Goal: Task Accomplishment & Management: Complete application form

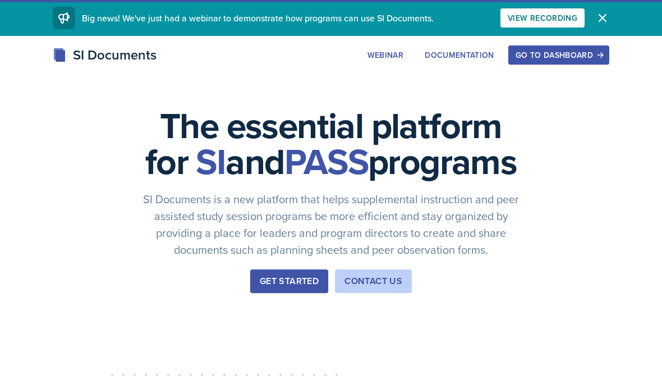
click at [538, 53] on div "Go to Dashboard" at bounding box center [559, 55] width 86 height 9
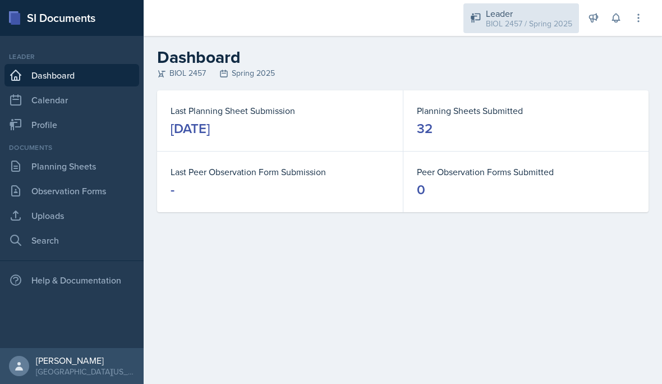
click at [545, 26] on div "BIOL 2457 / Spring 2025" at bounding box center [529, 24] width 86 height 12
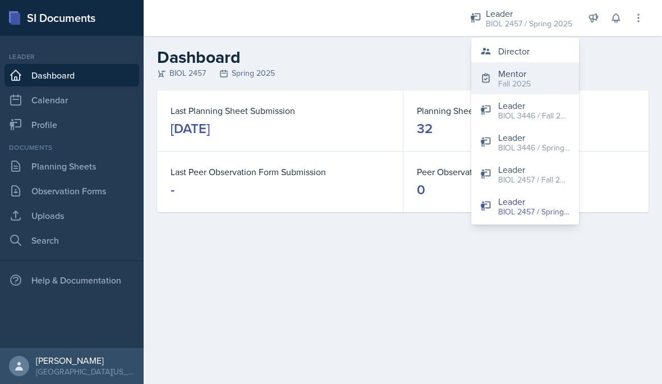
click at [527, 84] on div "Fall 2025" at bounding box center [515, 84] width 33 height 12
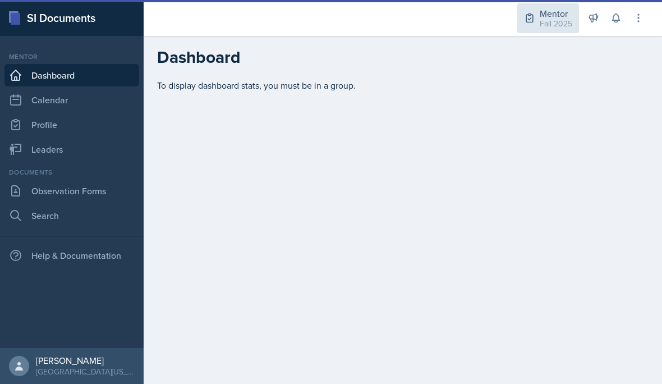
click at [546, 25] on div "Fall 2025" at bounding box center [556, 24] width 33 height 12
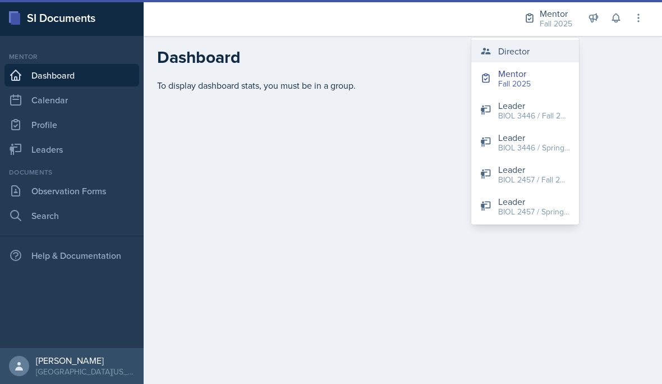
click at [541, 49] on button "Director" at bounding box center [526, 51] width 108 height 22
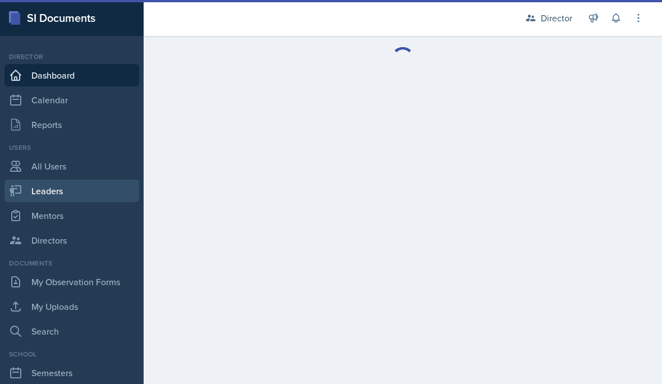
click at [89, 195] on link "Leaders" at bounding box center [71, 191] width 135 height 22
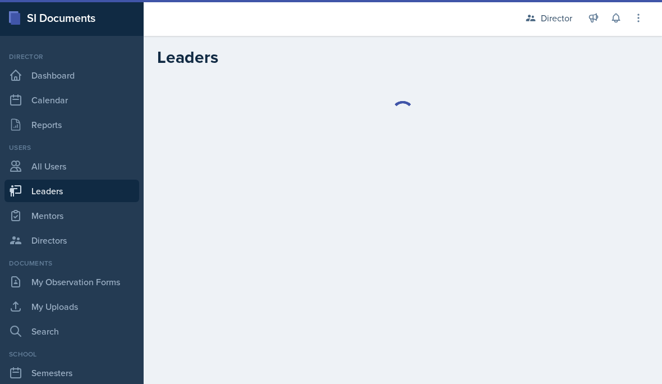
select select "a8c40de0-d7eb-4f82-90ee-ac0c6ce45f71"
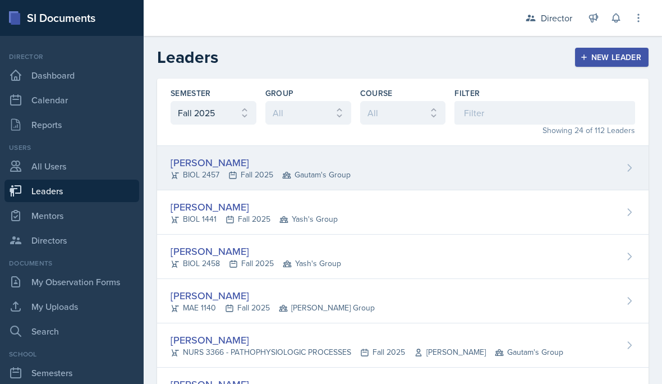
click at [394, 166] on div "[PERSON_NAME] BIOL 2457 Fall 2025 Gautam's Group" at bounding box center [403, 168] width 492 height 44
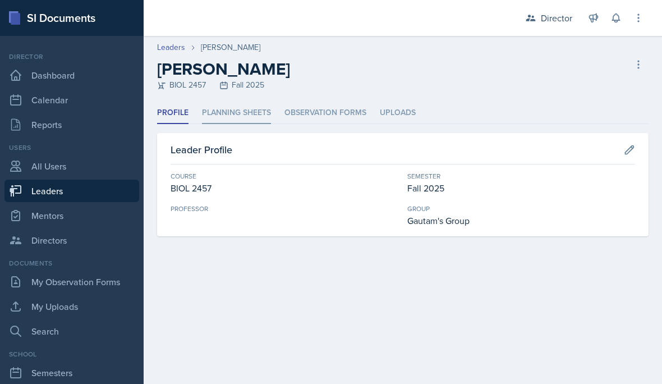
click at [244, 109] on li "Planning Sheets" at bounding box center [236, 113] width 69 height 22
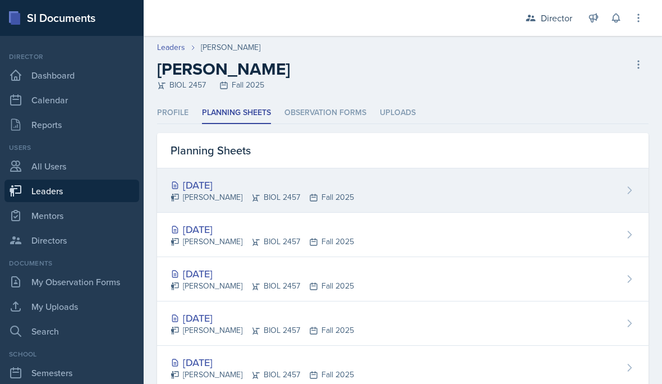
click at [217, 179] on div "[DATE]" at bounding box center [263, 184] width 184 height 15
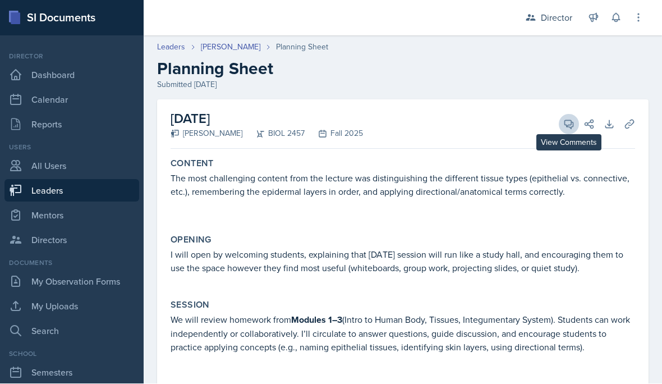
click at [570, 121] on icon at bounding box center [569, 125] width 8 height 8
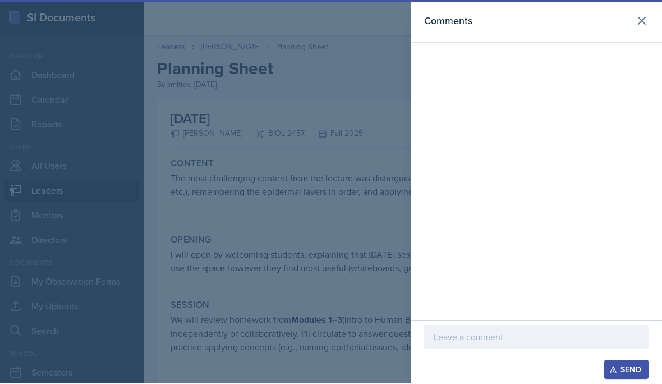
click at [563, 349] on div at bounding box center [536, 338] width 225 height 24
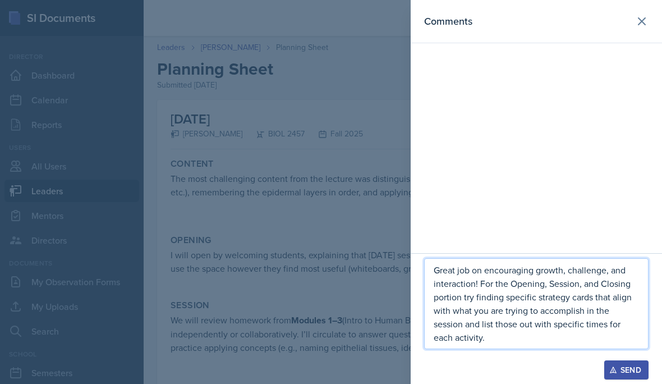
click at [507, 344] on p "Great job on encouraging growth, challenge, and interaction! For the Opening, S…" at bounding box center [536, 303] width 205 height 81
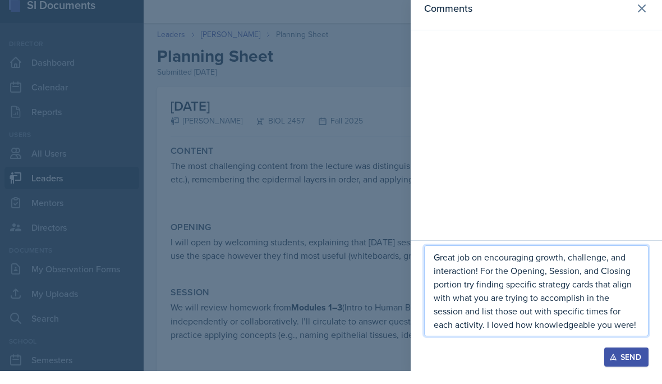
click at [623, 374] on div "Send" at bounding box center [627, 369] width 30 height 9
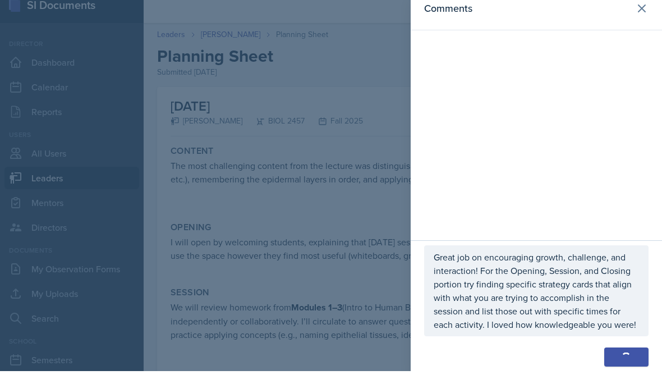
scroll to position [67, 0]
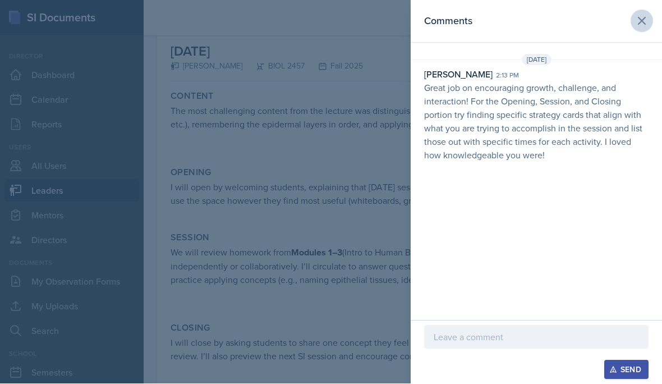
click at [645, 25] on icon at bounding box center [642, 21] width 13 height 13
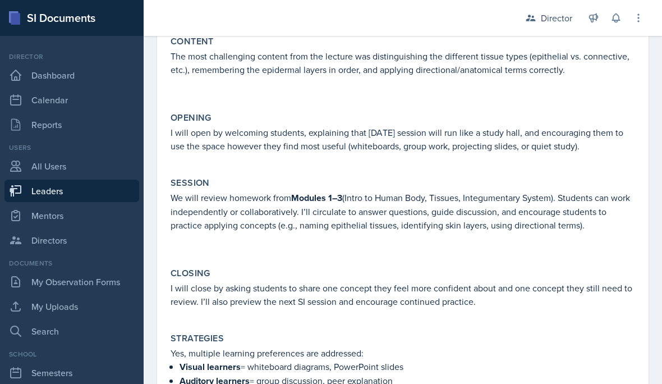
scroll to position [121, 0]
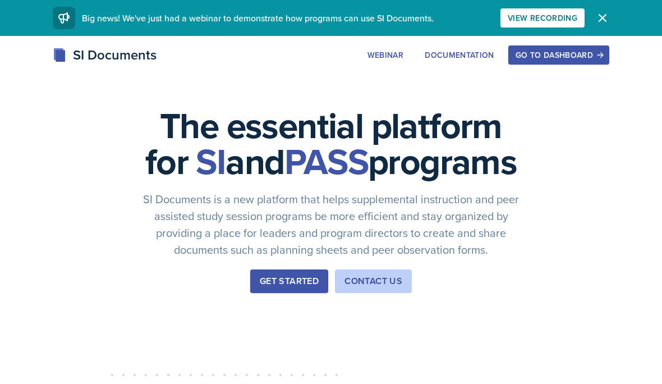
click at [541, 57] on div "Go to Dashboard" at bounding box center [559, 55] width 86 height 9
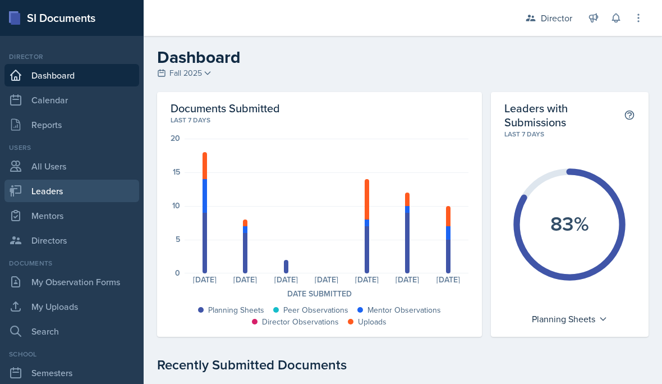
click at [100, 194] on link "Leaders" at bounding box center [71, 191] width 135 height 22
select select "a8c40de0-d7eb-4f82-90ee-ac0c6ce45f71"
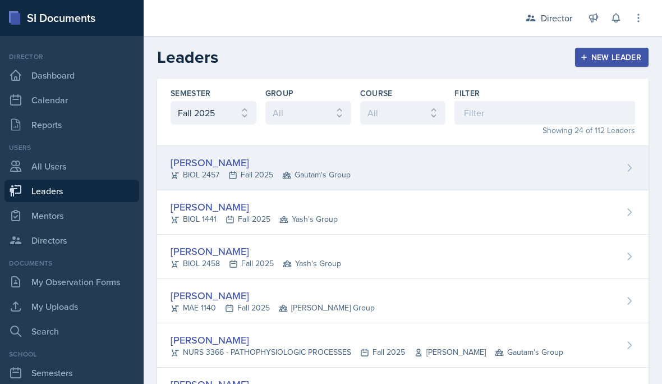
click at [414, 164] on div "[PERSON_NAME] BIOL 2457 Fall 2025 Gautam's Group" at bounding box center [403, 168] width 492 height 44
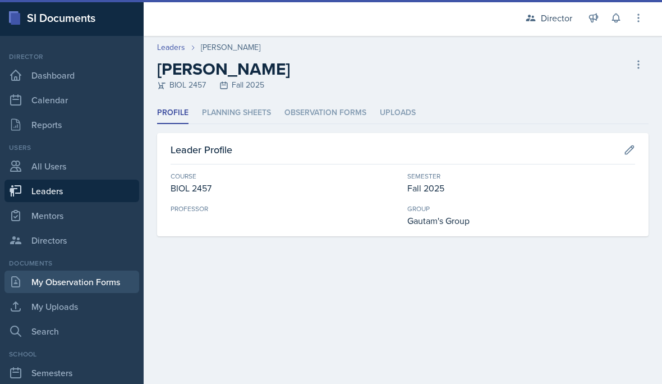
click at [102, 282] on link "My Observation Forms" at bounding box center [71, 282] width 135 height 22
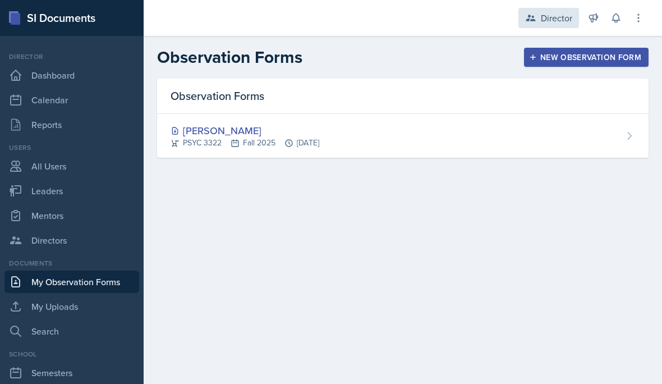
click at [542, 13] on div "Director" at bounding box center [556, 17] width 31 height 13
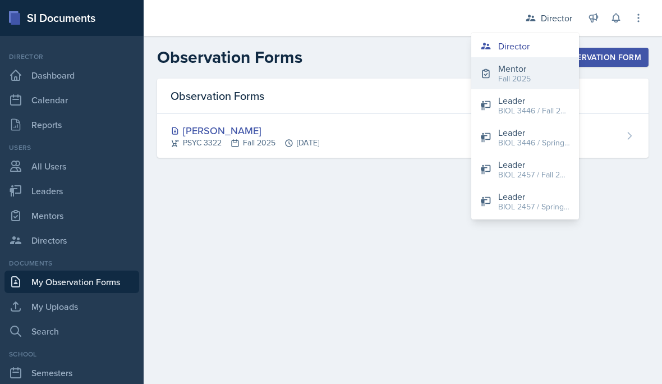
click at [543, 79] on button "Mentor Fall 2025" at bounding box center [526, 73] width 108 height 32
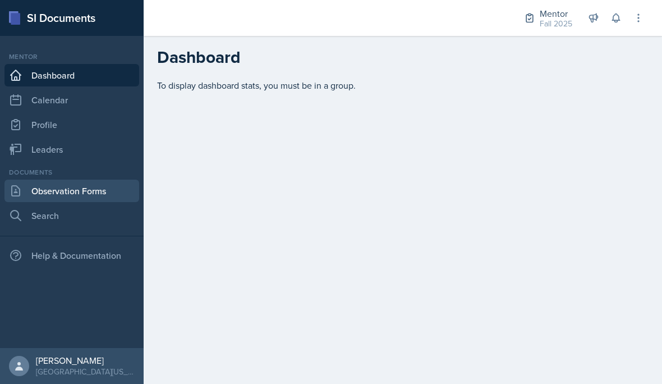
click at [96, 197] on link "Observation Forms" at bounding box center [71, 191] width 135 height 22
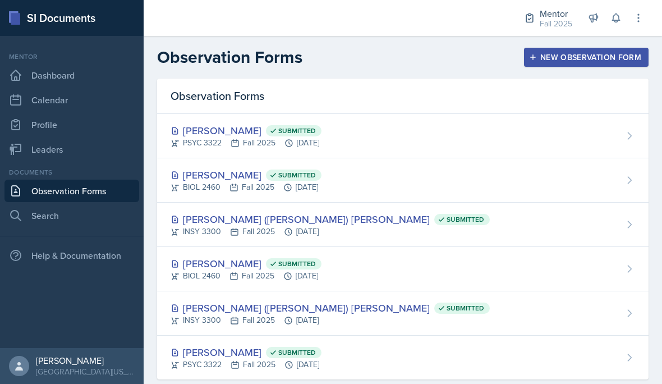
click at [568, 61] on div "New Observation Form" at bounding box center [587, 57] width 110 height 9
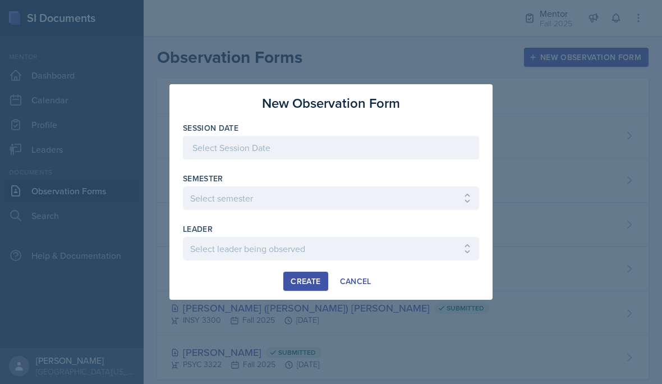
click at [393, 148] on div at bounding box center [331, 148] width 296 height 24
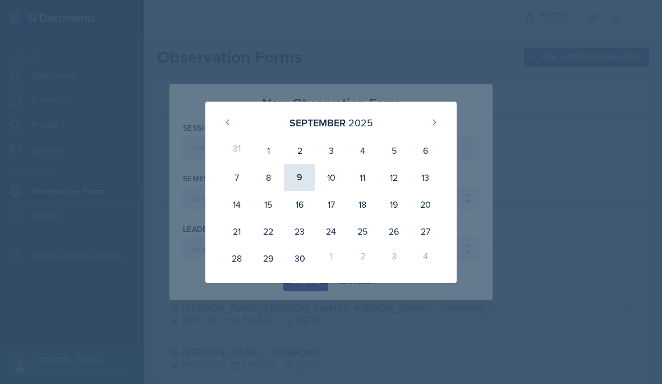
click at [294, 186] on div "9" at bounding box center [299, 177] width 31 height 27
type input "[DATE]"
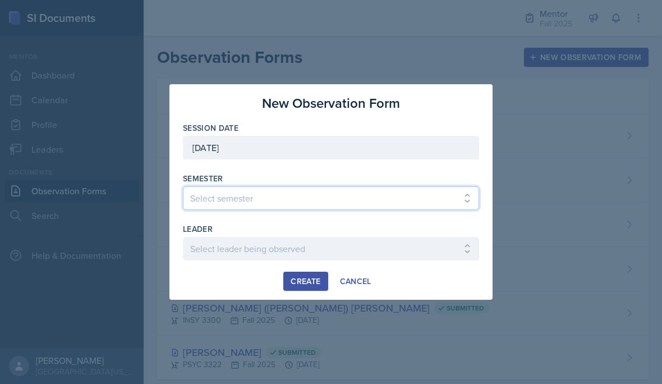
click at [303, 200] on select "Select semester All Fall 2024 Spring 2025 Fall 2025 Spring 2024 Fall 2023" at bounding box center [331, 198] width 296 height 24
select select "a8c40de0-d7eb-4f82-90ee-ac0c6ce45f71"
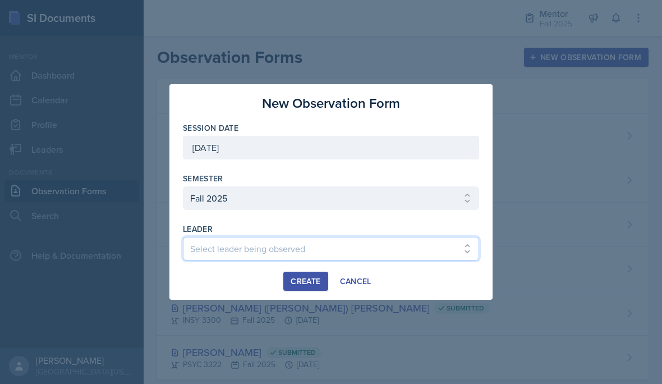
click at [342, 253] on select "Select leader being observed Chelsea Olowodola / BIOL 2458 / Gautam's Group Nis…" at bounding box center [331, 249] width 296 height 24
select select "0be58e7b-2acd-4ebe-9054-d020c1c9803e"
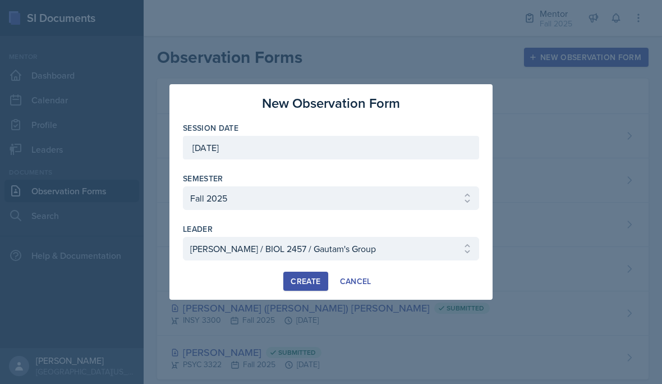
click at [312, 278] on div "Create" at bounding box center [306, 281] width 30 height 9
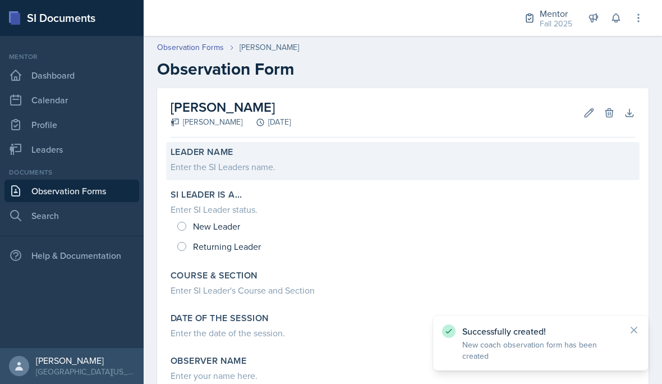
click at [245, 170] on div "Enter the SI Leaders name." at bounding box center [403, 166] width 465 height 13
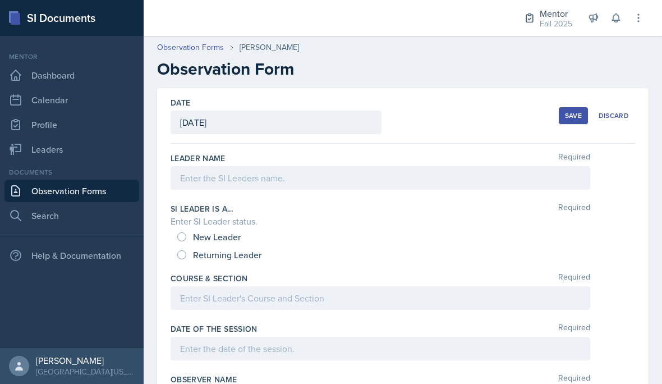
click at [362, 180] on div at bounding box center [381, 178] width 420 height 24
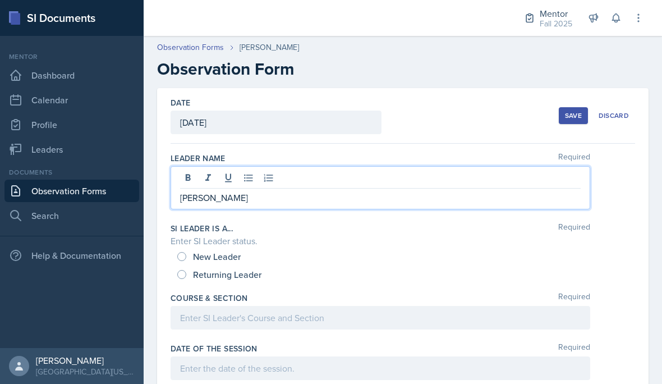
click at [185, 270] on input "Returning Leader" at bounding box center [181, 274] width 9 height 9
radio input "true"
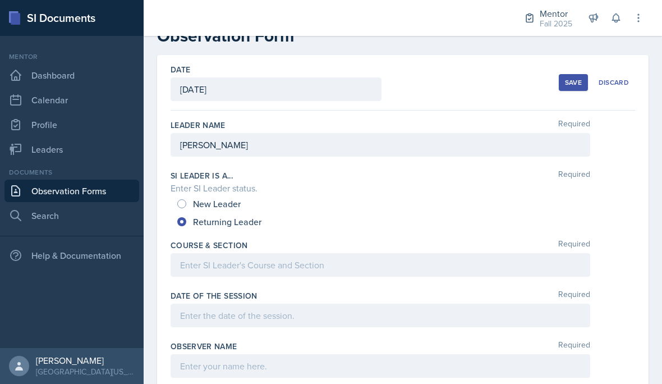
scroll to position [33, 0]
click at [207, 202] on span "New Leader" at bounding box center [217, 204] width 48 height 11
click at [186, 202] on input "New Leader" at bounding box center [181, 204] width 9 height 9
radio input "true"
click at [244, 268] on div at bounding box center [381, 266] width 420 height 24
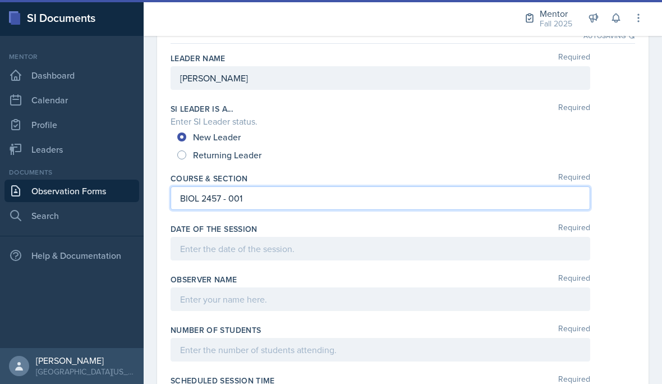
scroll to position [100, 0]
click at [336, 268] on div "Date of the Session Required" at bounding box center [403, 244] width 465 height 51
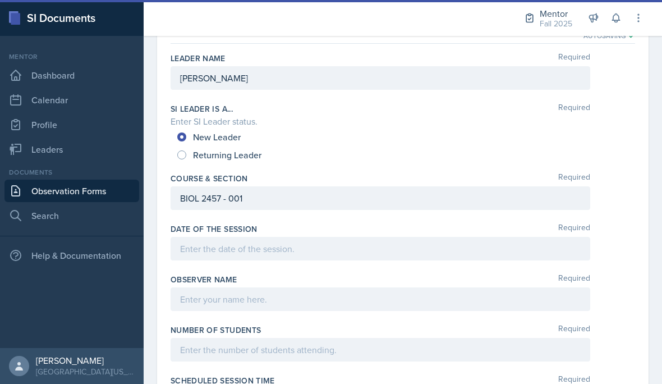
click at [364, 243] on div at bounding box center [381, 249] width 420 height 24
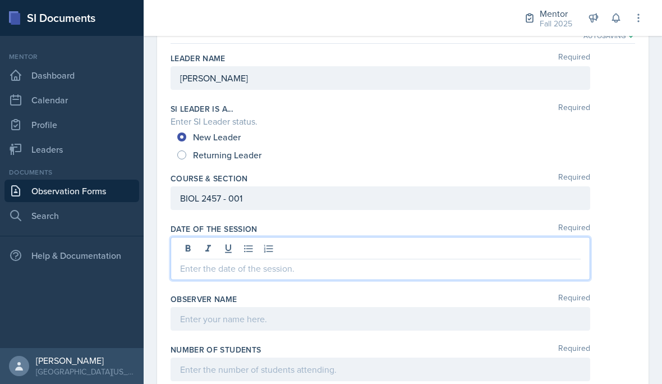
click at [377, 259] on div at bounding box center [380, 250] width 401 height 19
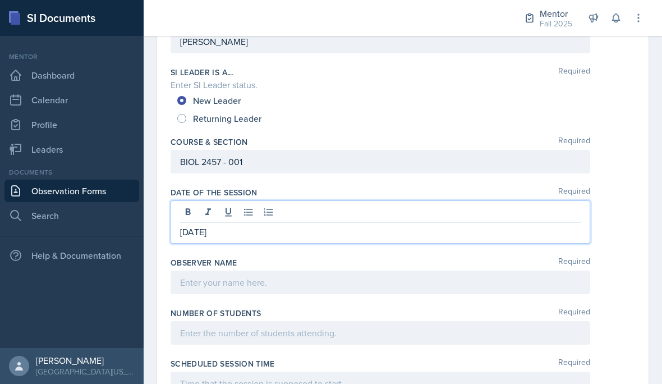
scroll to position [151, 0]
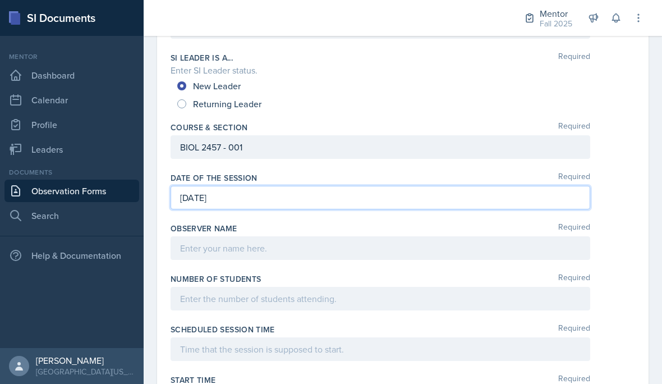
click at [380, 271] on div "Number of Students Required" at bounding box center [403, 294] width 465 height 51
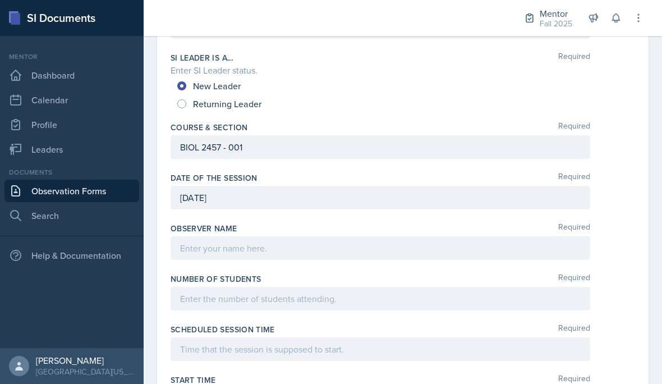
click at [378, 250] on div at bounding box center [381, 248] width 420 height 24
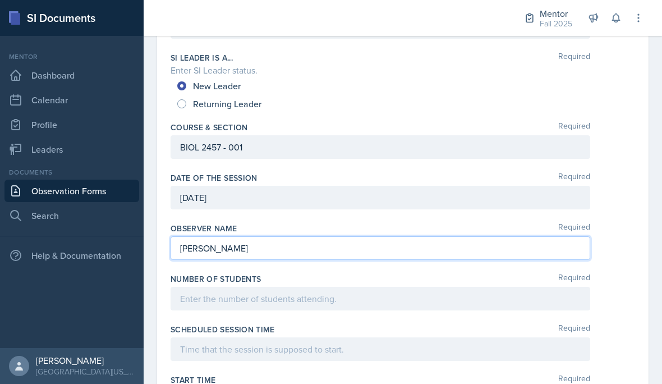
click at [351, 326] on div "Scheduled session time Required" at bounding box center [403, 329] width 465 height 11
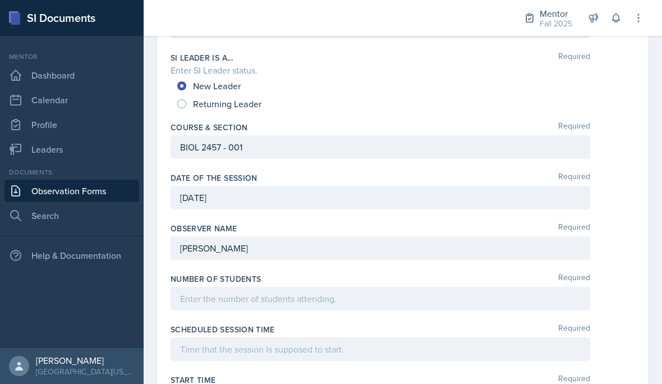
click at [305, 304] on div at bounding box center [381, 299] width 420 height 24
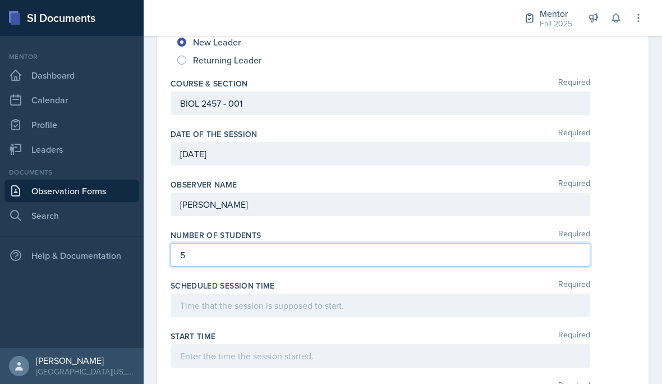
scroll to position [227, 0]
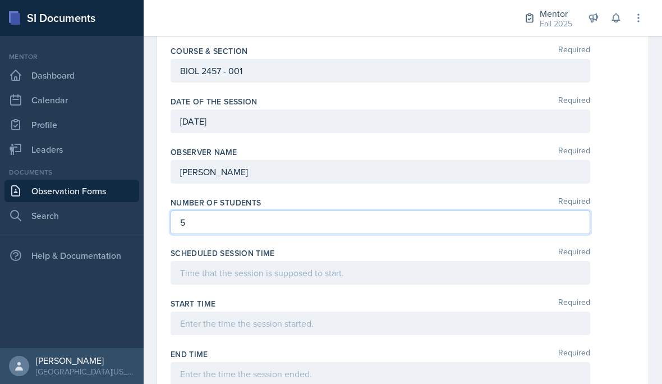
click at [341, 275] on div at bounding box center [381, 273] width 420 height 24
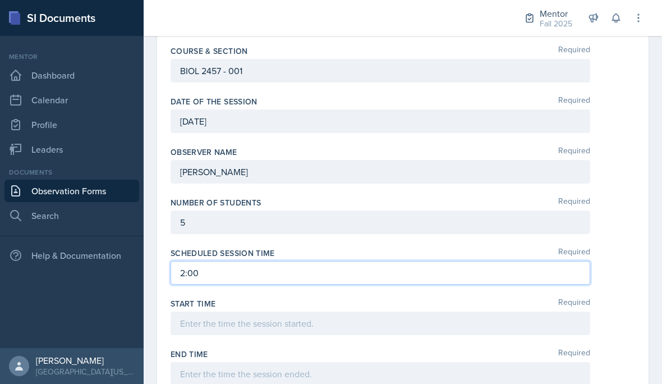
click at [291, 329] on div at bounding box center [381, 324] width 420 height 24
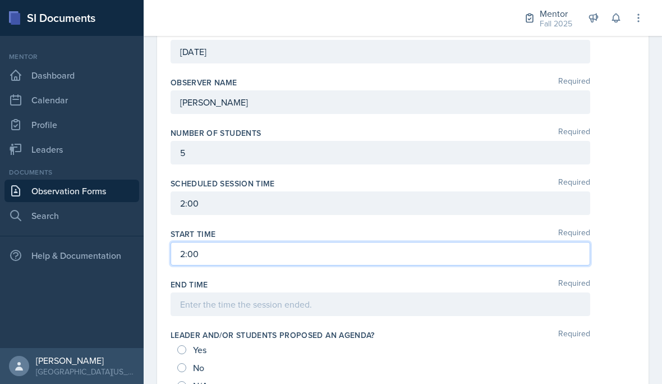
scroll to position [332, 0]
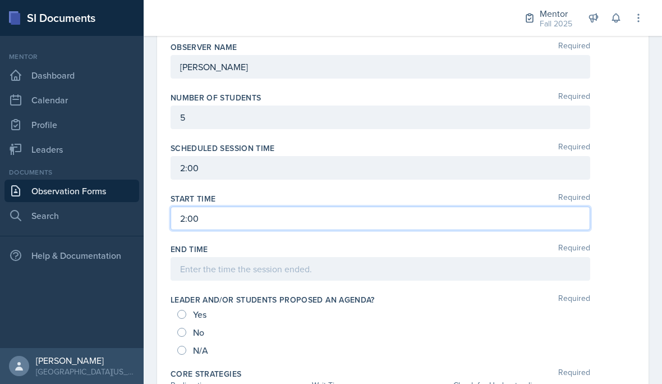
click at [326, 273] on div at bounding box center [381, 269] width 420 height 24
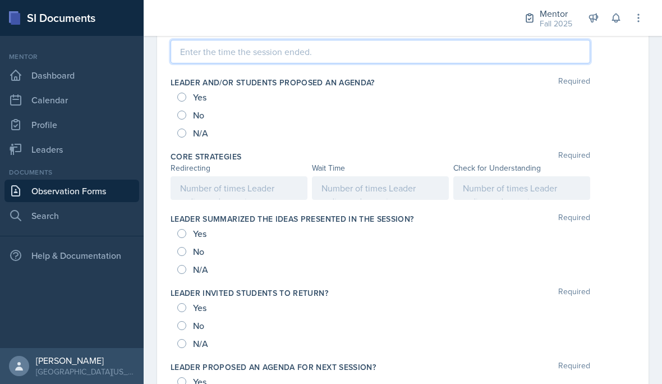
scroll to position [550, 0]
click at [496, 192] on div at bounding box center [522, 188] width 137 height 24
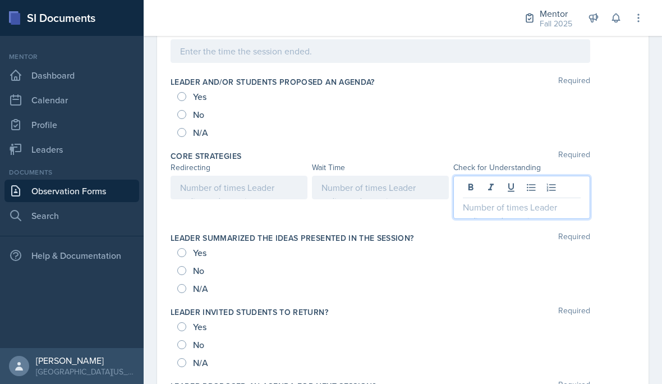
click at [382, 193] on div at bounding box center [380, 188] width 137 height 24
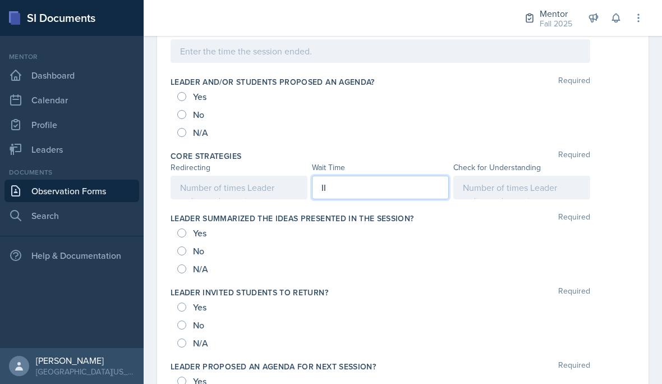
click at [276, 190] on div at bounding box center [239, 188] width 137 height 24
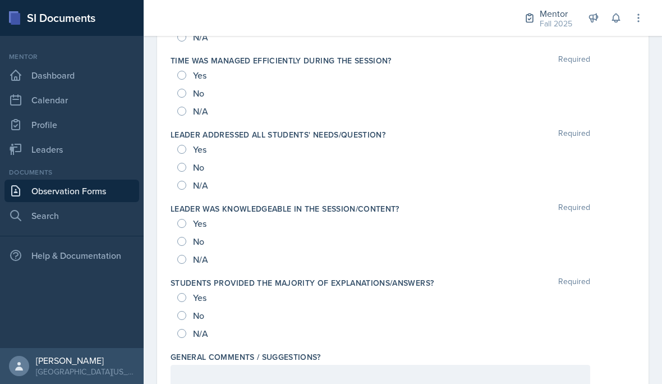
scroll to position [1151, 0]
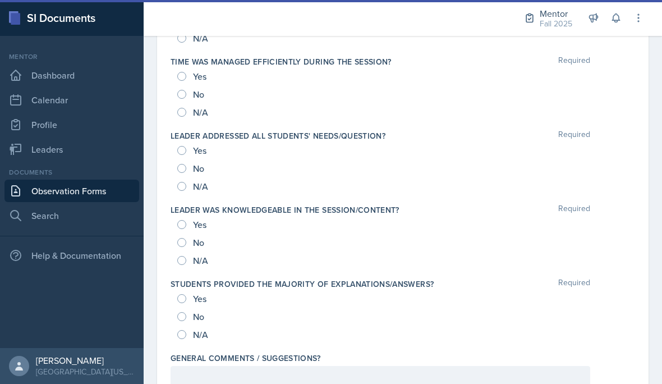
click at [203, 301] on span "Yes" at bounding box center [199, 298] width 13 height 11
click at [186, 301] on input "Yes" at bounding box center [181, 298] width 9 height 9
radio input "true"
click at [186, 221] on div "Yes" at bounding box center [192, 225] width 31 height 18
click at [189, 219] on div "Yes" at bounding box center [192, 225] width 31 height 18
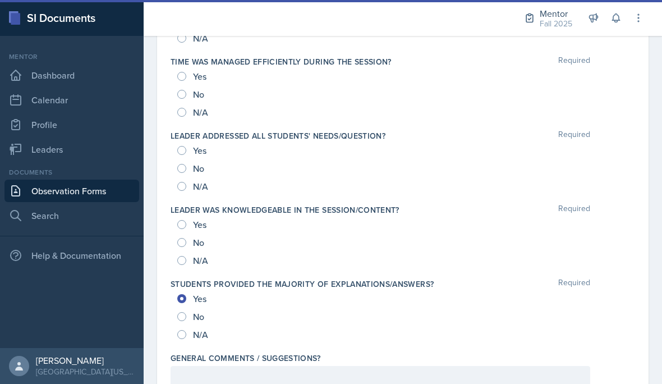
click at [176, 226] on div "Yes No N/A" at bounding box center [403, 243] width 465 height 54
click at [190, 220] on div "Yes" at bounding box center [192, 225] width 31 height 18
click at [189, 223] on div "Yes" at bounding box center [192, 225] width 31 height 18
click at [185, 227] on input "Yes" at bounding box center [181, 224] width 9 height 9
radio input "true"
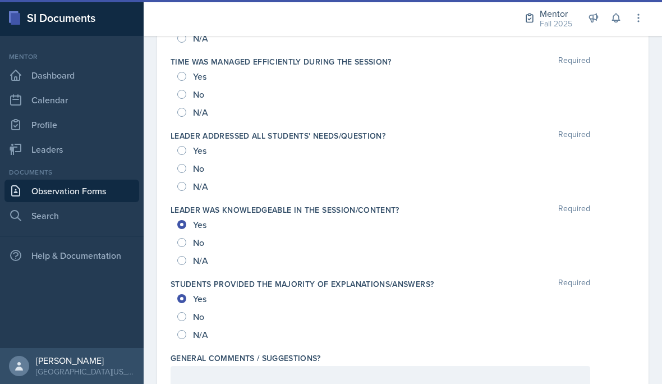
click at [178, 153] on input "Yes" at bounding box center [181, 150] width 9 height 9
radio input "true"
click at [183, 72] on input "Yes" at bounding box center [181, 76] width 9 height 9
radio input "true"
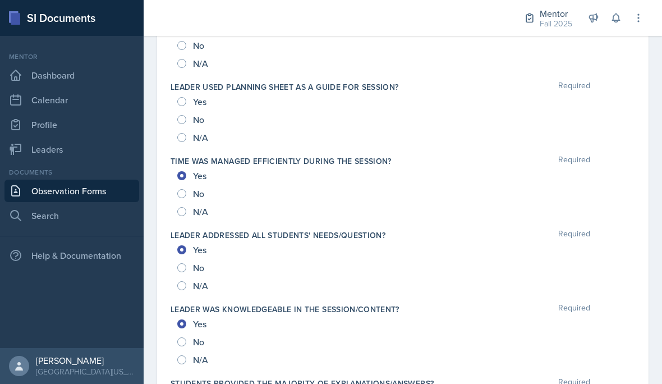
scroll to position [1000, 0]
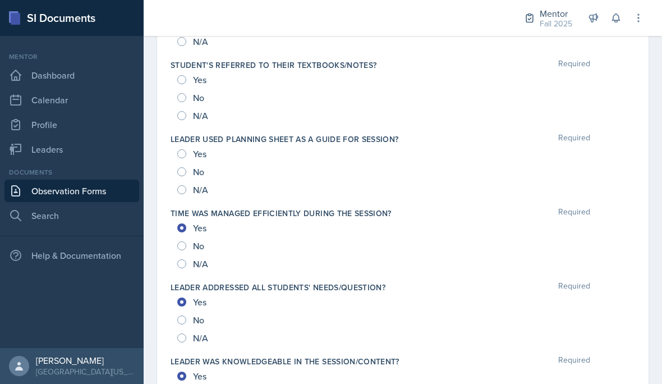
click at [189, 148] on div "Yes" at bounding box center [192, 154] width 31 height 18
click at [182, 158] on input "Yes" at bounding box center [181, 153] width 9 height 9
radio input "true"
click at [184, 81] on input "Yes" at bounding box center [181, 79] width 9 height 9
radio input "true"
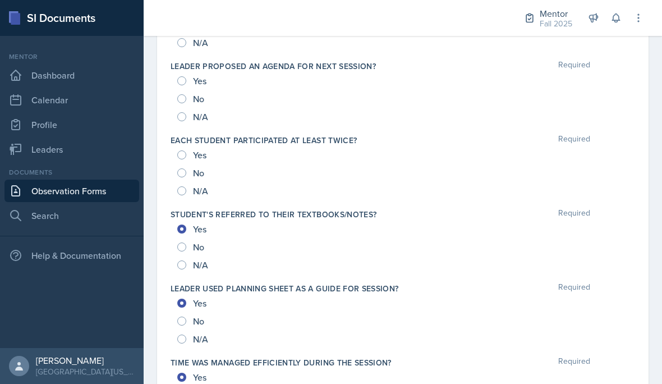
scroll to position [851, 0]
click at [185, 83] on input "Yes" at bounding box center [181, 80] width 9 height 9
radio input "true"
click at [184, 157] on input "Yes" at bounding box center [181, 154] width 9 height 9
radio input "true"
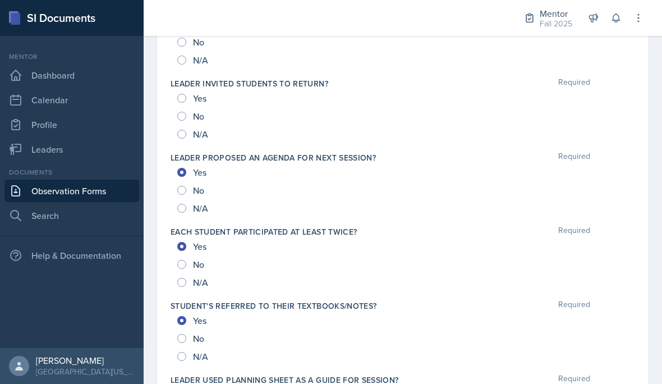
scroll to position [756, 0]
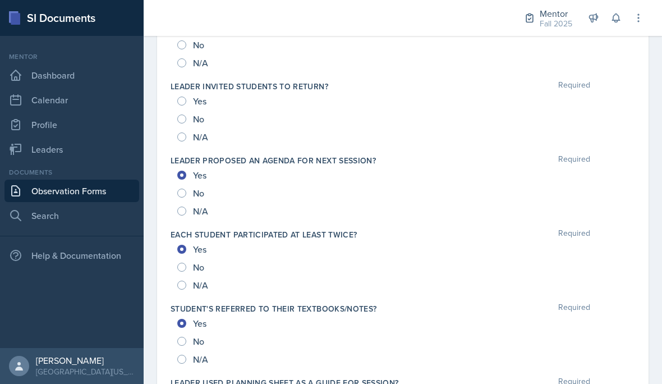
click at [186, 164] on label "Leader proposed an agenda for next session?" at bounding box center [273, 160] width 205 height 11
click at [189, 175] on div "Yes" at bounding box center [192, 175] width 31 height 18
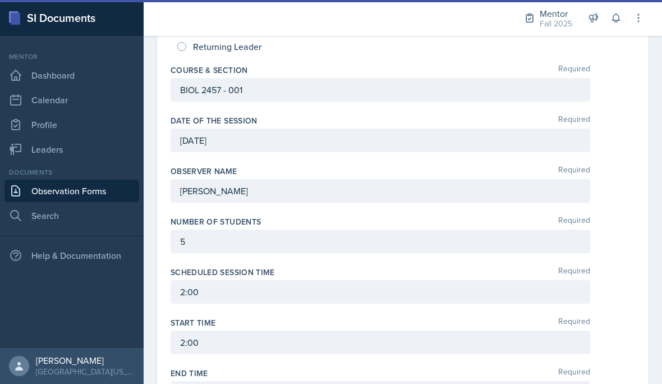
scroll to position [214, 0]
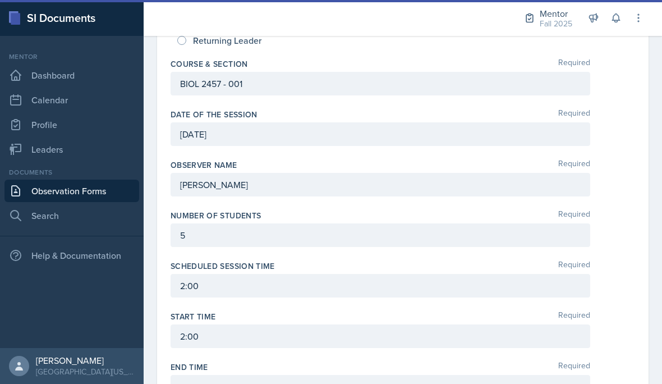
click at [353, 233] on div "5" at bounding box center [381, 235] width 420 height 24
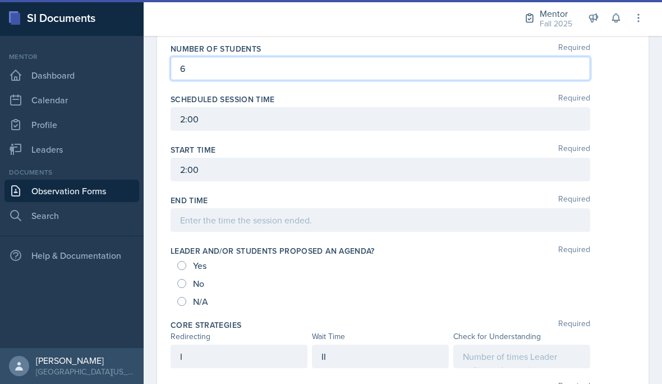
scroll to position [403, 0]
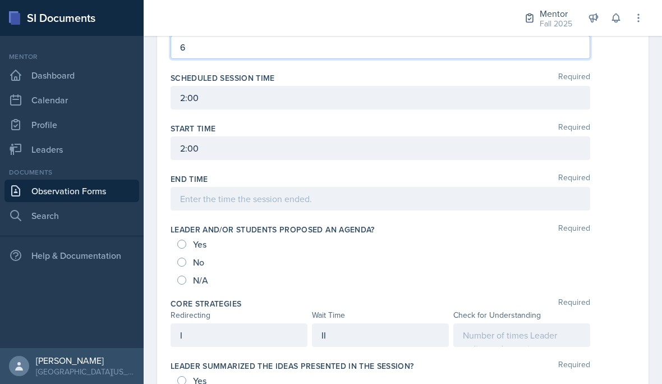
click at [534, 331] on div at bounding box center [522, 335] width 137 height 24
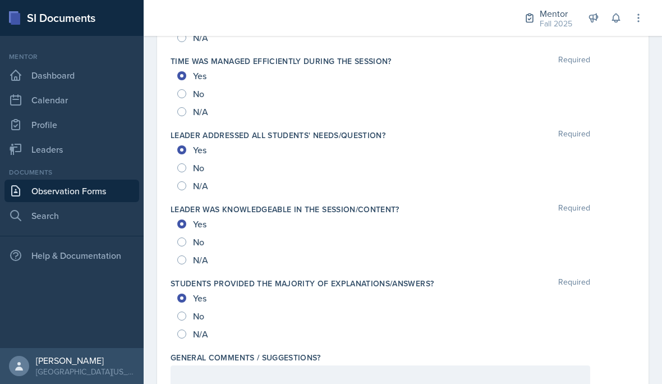
scroll to position [1151, 0]
click at [204, 373] on div at bounding box center [381, 378] width 420 height 24
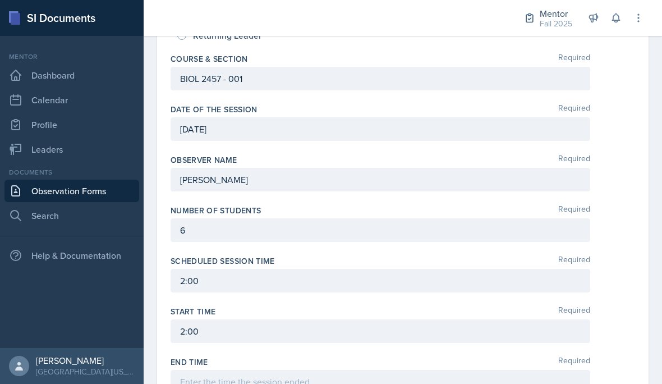
scroll to position [231, 0]
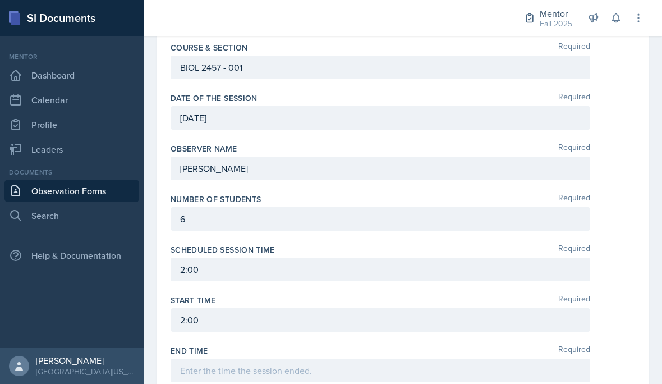
click at [297, 207] on div "6" at bounding box center [381, 219] width 420 height 24
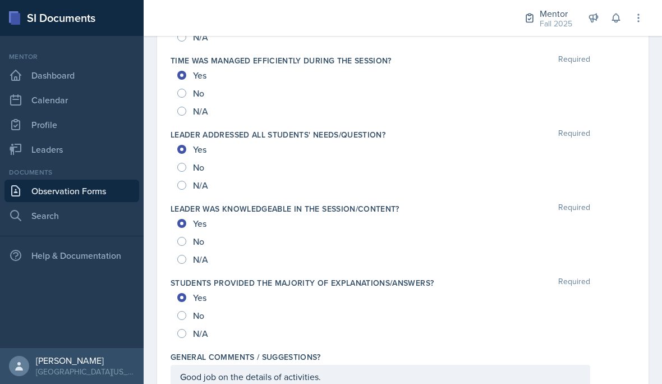
scroll to position [1151, 0]
click at [380, 366] on div "Good job on the details of activities." at bounding box center [381, 378] width 420 height 24
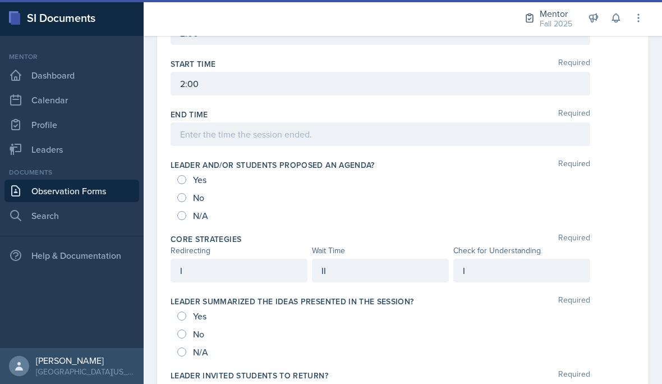
scroll to position [380, 0]
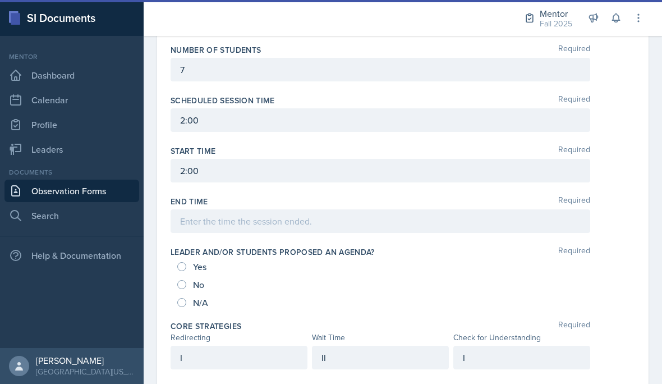
click at [359, 346] on div "II" at bounding box center [380, 358] width 137 height 24
click at [222, 346] on div "I" at bounding box center [239, 358] width 137 height 24
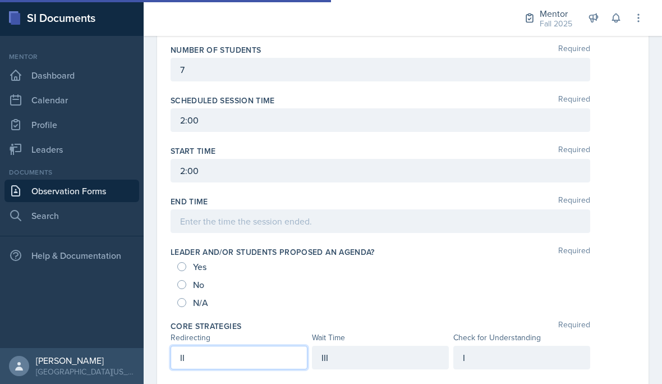
click at [389, 346] on div "III" at bounding box center [380, 358] width 137 height 24
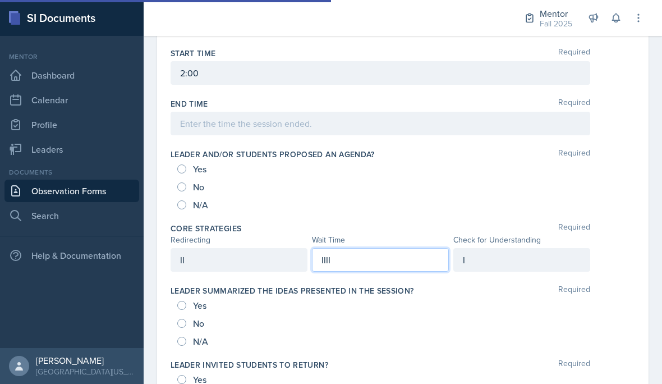
scroll to position [478, 0]
click at [523, 248] on div "I" at bounding box center [522, 260] width 137 height 24
click at [229, 248] on div "II" at bounding box center [239, 260] width 137 height 24
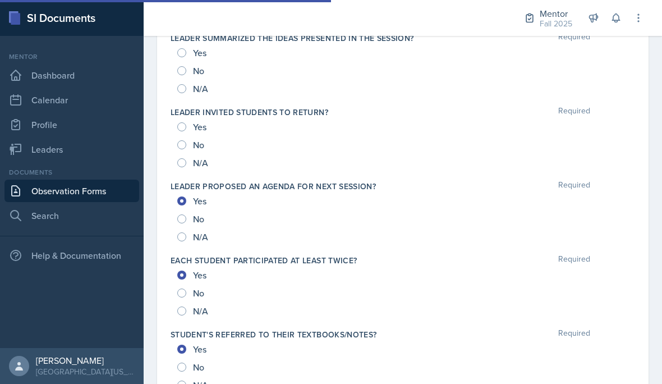
scroll to position [731, 0]
click at [185, 140] on input "No" at bounding box center [181, 144] width 9 height 9
radio input "true"
click at [184, 79] on div "N/A" at bounding box center [193, 88] width 33 height 18
click at [185, 66] on input "No" at bounding box center [181, 70] width 9 height 9
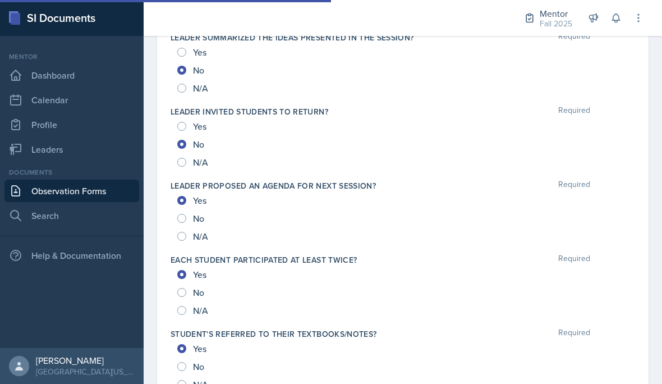
radio input "true"
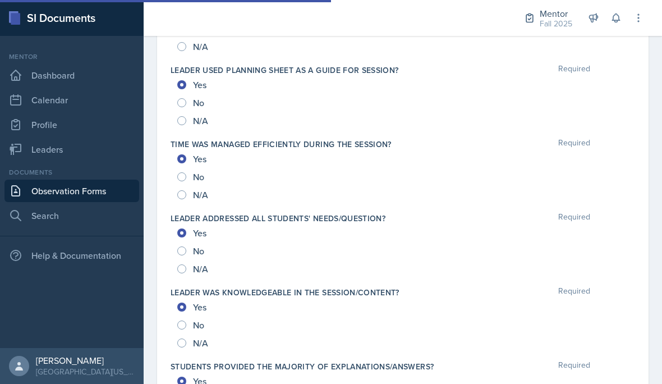
scroll to position [1069, 0]
click at [196, 171] on span "No" at bounding box center [198, 176] width 11 height 11
click at [186, 172] on input "No" at bounding box center [181, 176] width 9 height 9
radio input "true"
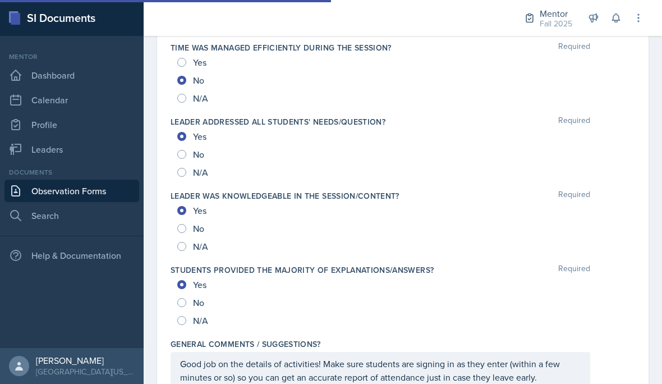
scroll to position [1165, 0]
click at [322, 353] on div "Good job on the details of activities! Make sure students are signing in as the…" at bounding box center [381, 371] width 420 height 37
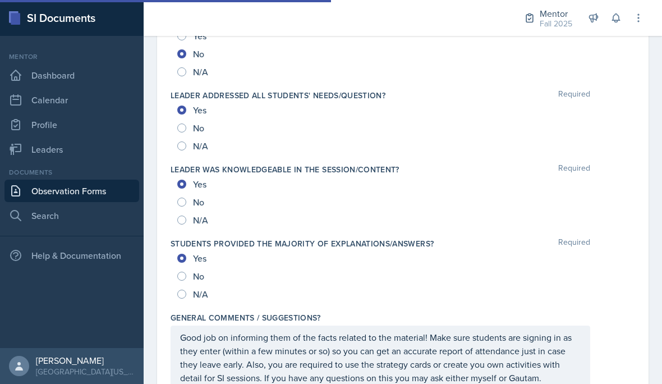
scroll to position [1100, 0]
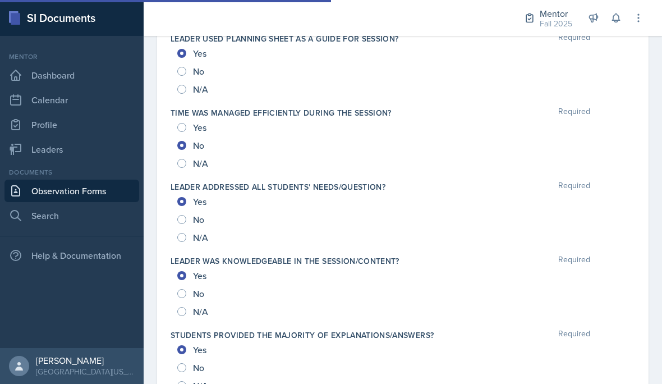
click at [415, 359] on div "No" at bounding box center [402, 368] width 451 height 18
click at [413, 330] on label "Students provided the majority of explanations/answers?" at bounding box center [302, 335] width 263 height 11
click at [403, 330] on label "Students provided the majority of explanations/answers?" at bounding box center [302, 335] width 263 height 11
click at [424, 359] on div "No" at bounding box center [402, 368] width 451 height 18
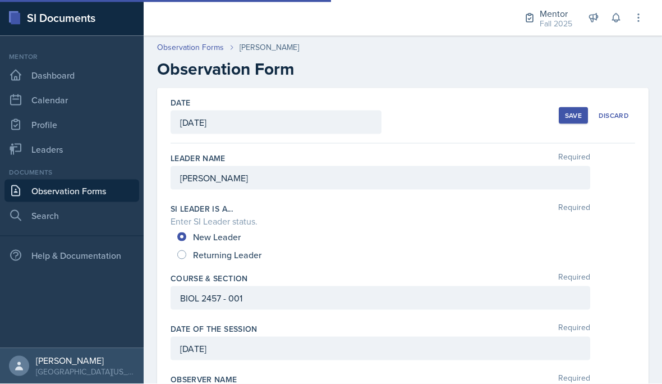
scroll to position [0, 0]
click at [339, 304] on div "BIOL 2457 - 001" at bounding box center [381, 298] width 420 height 24
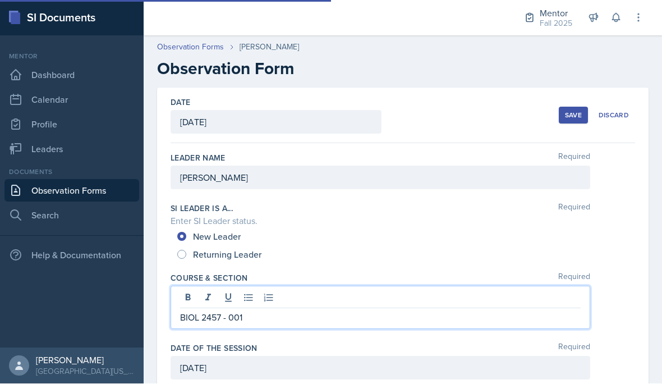
click at [349, 295] on div at bounding box center [380, 299] width 401 height 19
click at [352, 296] on div at bounding box center [380, 299] width 401 height 19
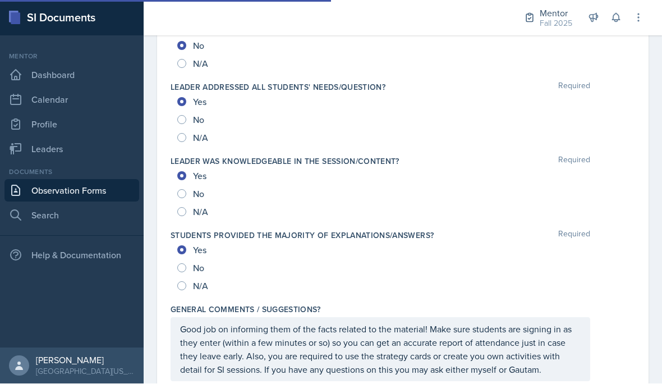
scroll to position [1192, 0]
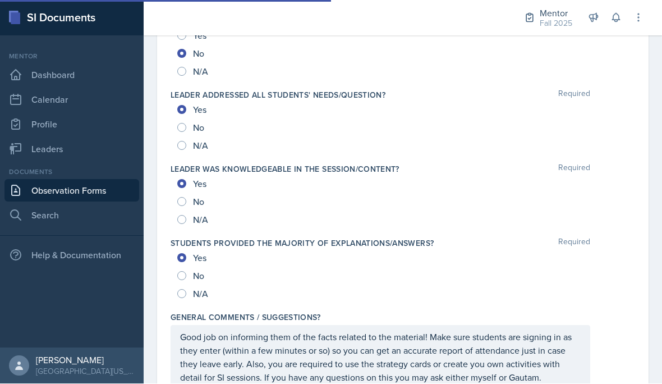
click at [403, 355] on p "Good job on informing them of the facts related to the material! Make sure stud…" at bounding box center [380, 358] width 401 height 54
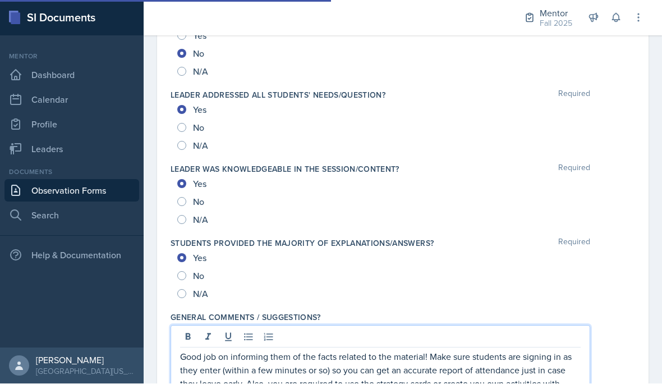
click at [410, 373] on p "Good job on informing them of the facts related to the material! Make sure stud…" at bounding box center [380, 377] width 401 height 54
click at [339, 383] on p "Good job on informing them of the facts related to the material and making them…" at bounding box center [380, 383] width 401 height 67
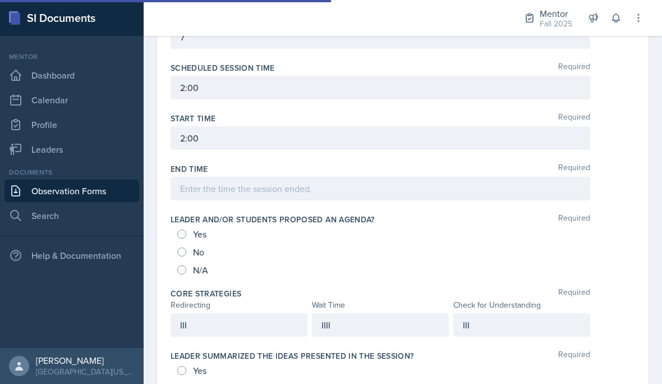
scroll to position [414, 0]
click at [503, 312] on div "III" at bounding box center [522, 324] width 137 height 24
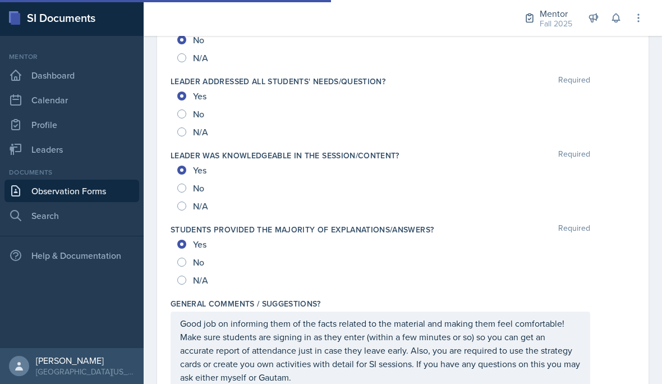
scroll to position [1205, 0]
click at [364, 332] on p "Good job on informing them of the facts related to the material and making them…" at bounding box center [380, 350] width 401 height 67
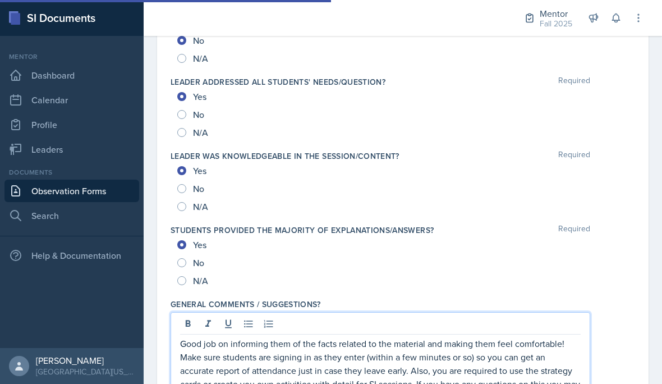
click at [257, 337] on p "Good job on informing them of the facts related to the material and making them…" at bounding box center [380, 377] width 401 height 81
click at [258, 339] on p "Good job on informing them of the facts related to the material and making them…" at bounding box center [380, 377] width 401 height 81
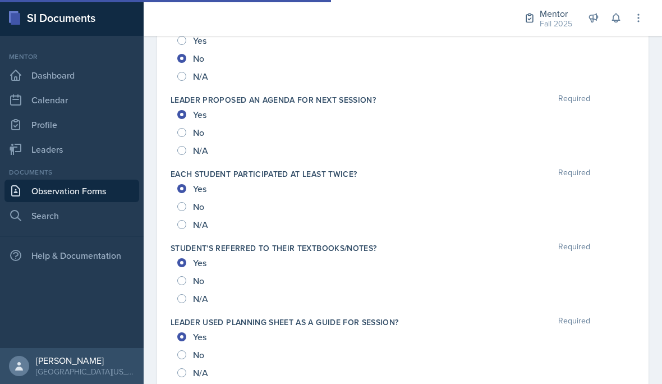
scroll to position [817, 0]
click at [185, 350] on input "No" at bounding box center [181, 354] width 9 height 9
radio input "true"
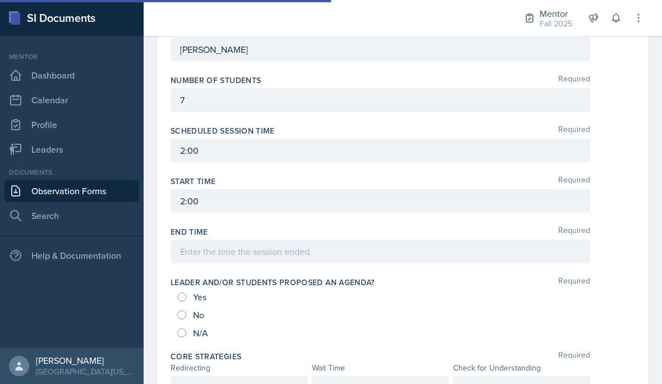
scroll to position [351, 0]
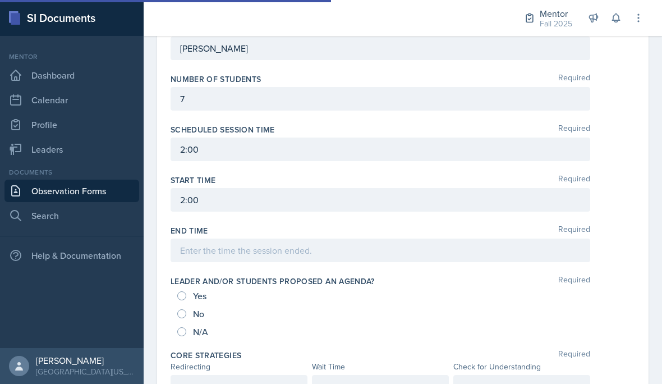
click at [199, 290] on span "Yes" at bounding box center [199, 295] width 13 height 11
click at [186, 291] on input "Yes" at bounding box center [181, 295] width 9 height 9
radio input "true"
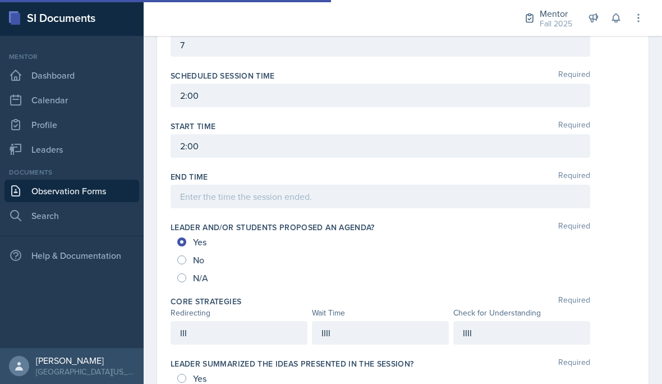
scroll to position [416, 0]
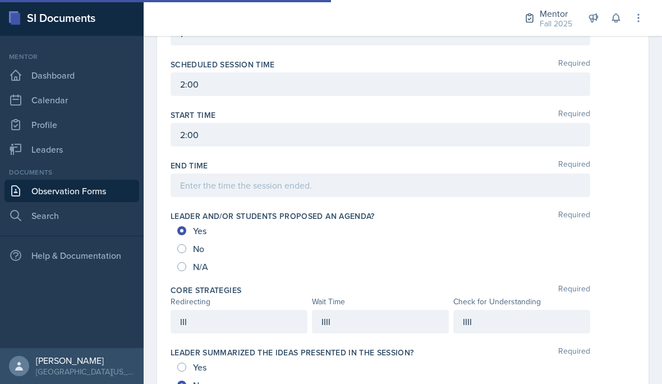
click at [524, 310] on div "IIII" at bounding box center [522, 322] width 137 height 24
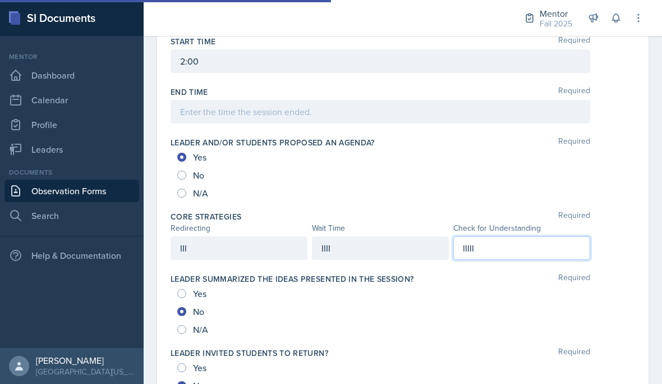
scroll to position [486, 0]
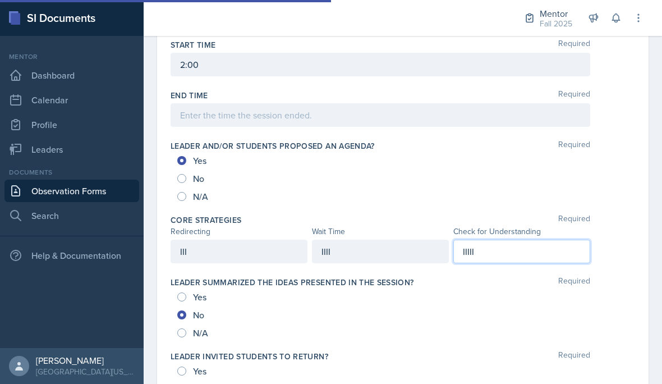
click at [297, 103] on div at bounding box center [381, 115] width 420 height 24
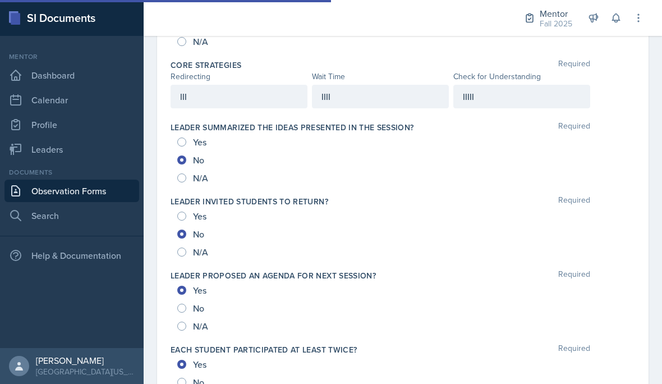
scroll to position [637, 0]
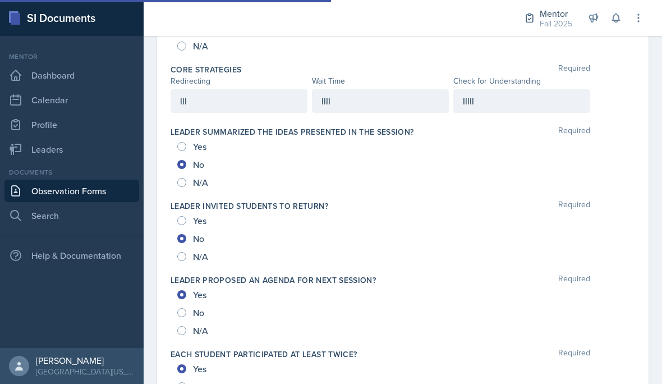
click at [194, 307] on span "No" at bounding box center [198, 312] width 11 height 11
click at [186, 308] on input "No" at bounding box center [181, 312] width 9 height 9
radio input "true"
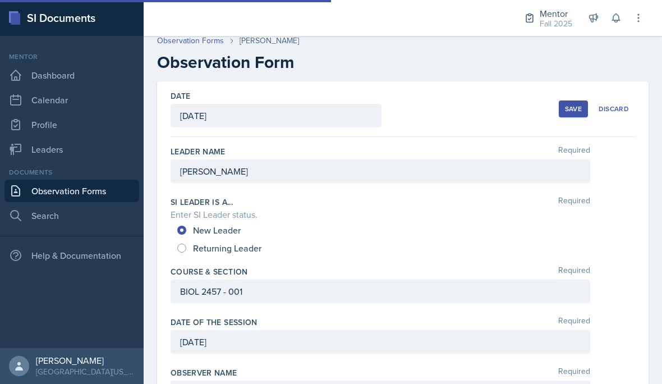
scroll to position [4, 0]
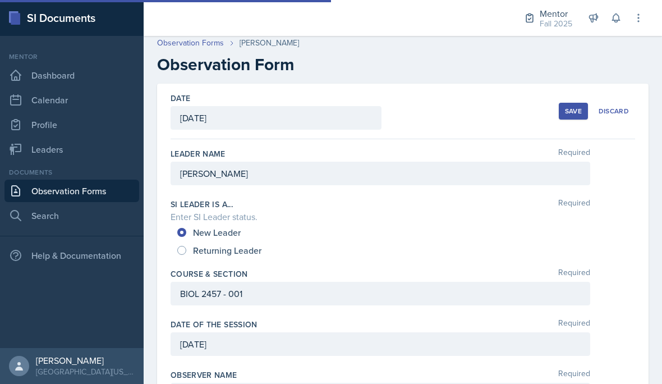
click at [566, 103] on button "Save" at bounding box center [573, 111] width 29 height 17
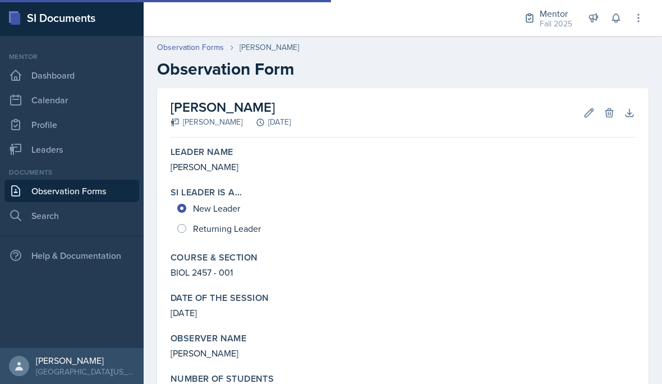
scroll to position [0, 0]
click at [647, 17] on button at bounding box center [639, 18] width 20 height 20
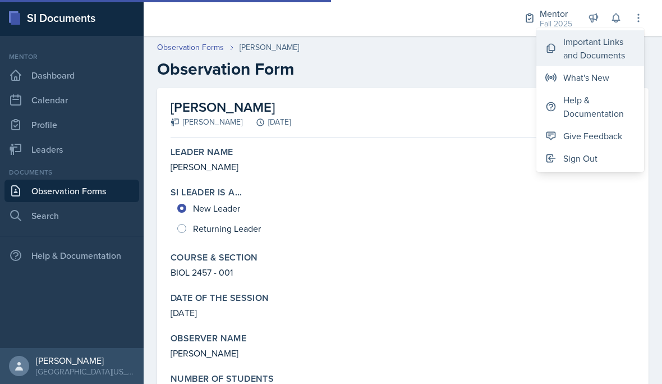
click at [589, 48] on div "Important Links and Documents" at bounding box center [600, 48] width 72 height 27
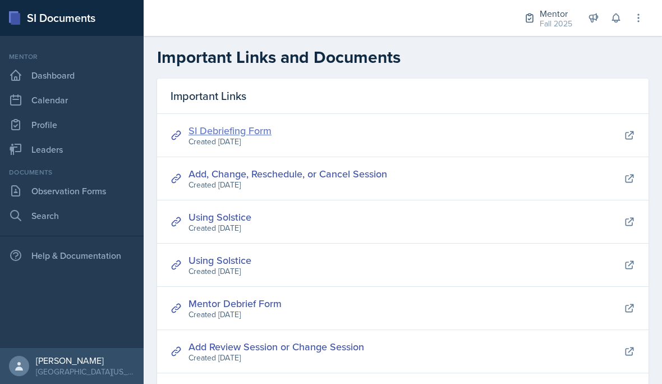
click at [240, 135] on link "SI Debriefing Form" at bounding box center [230, 131] width 83 height 14
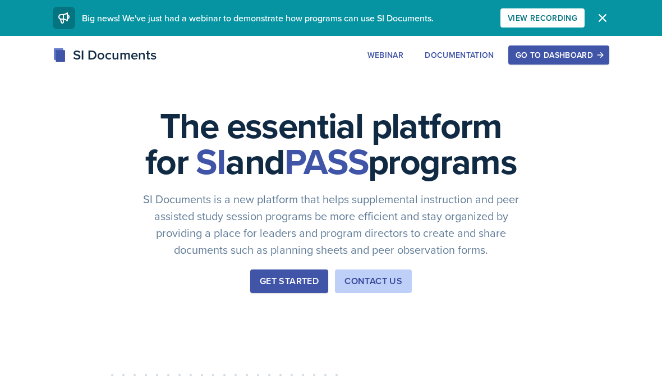
click at [549, 63] on button "Go to Dashboard" at bounding box center [559, 54] width 101 height 19
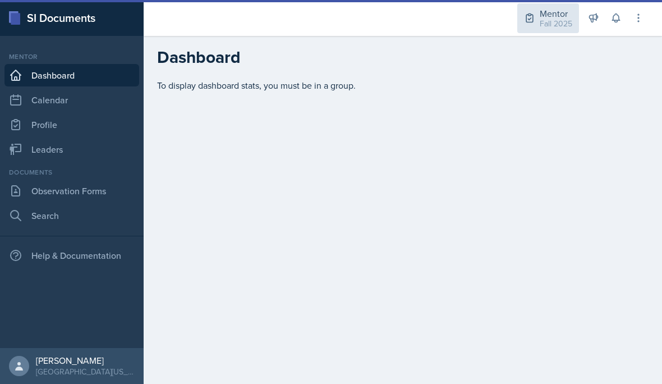
click at [550, 29] on div "Fall 2025" at bounding box center [556, 24] width 33 height 12
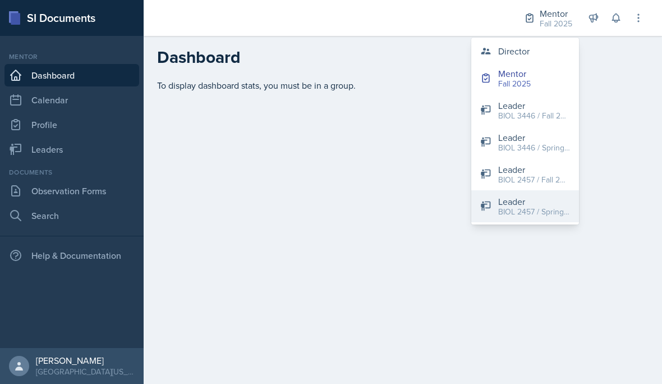
click at [534, 211] on div "BIOL 2457 / Spring 2025" at bounding box center [535, 212] width 72 height 12
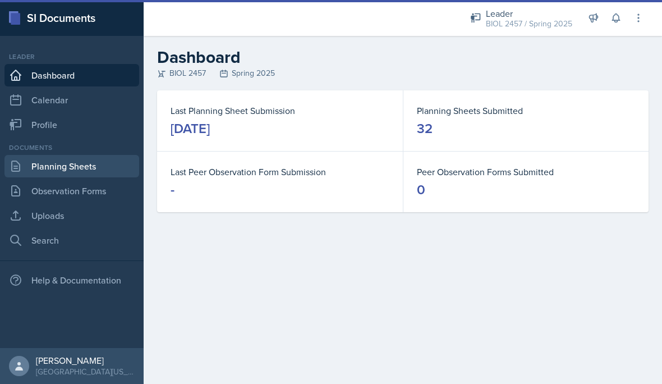
click at [93, 168] on link "Planning Sheets" at bounding box center [71, 166] width 135 height 22
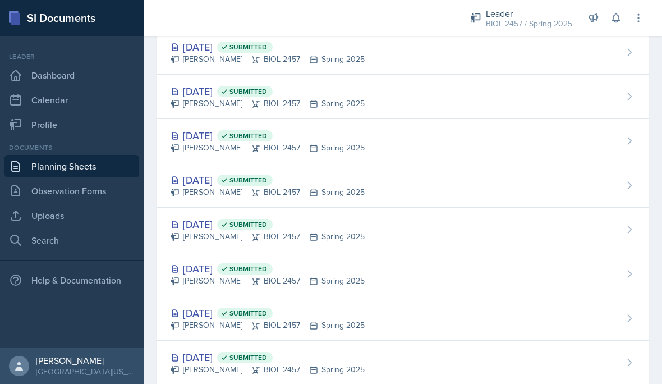
scroll to position [187, 0]
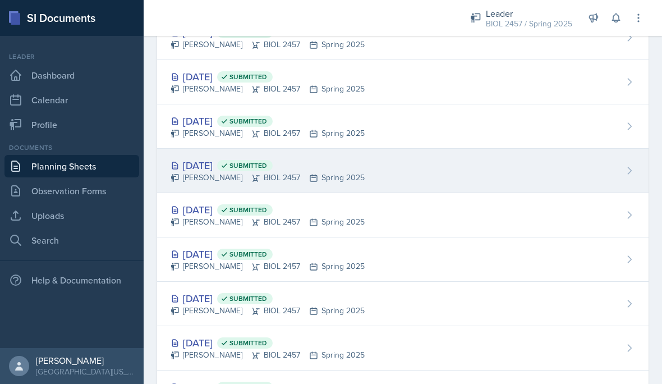
click at [403, 173] on div "Apr 23rd, 2025 Submitted Robin Willis BIOL 2457 Spring 2025" at bounding box center [403, 171] width 492 height 44
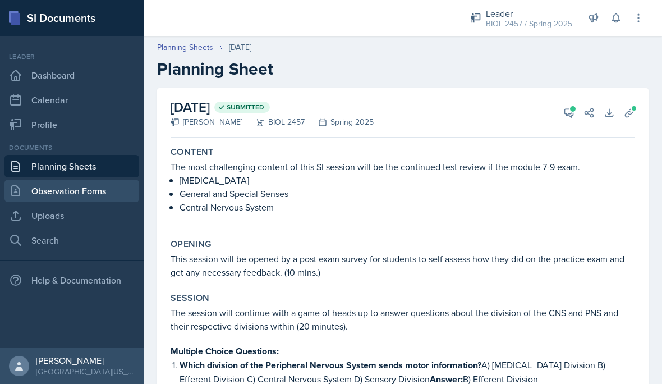
click at [100, 195] on link "Observation Forms" at bounding box center [71, 191] width 135 height 22
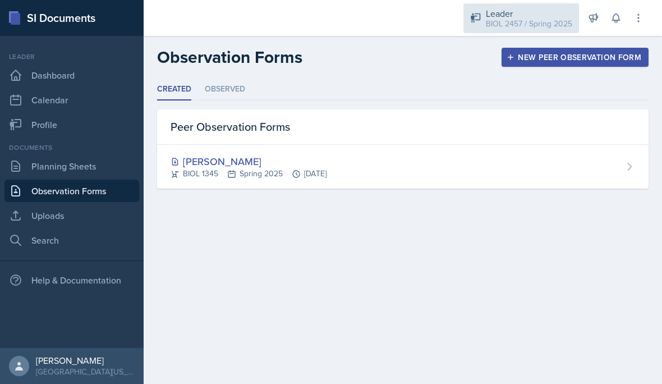
click at [519, 22] on div "BIOL 2457 / Spring 2025" at bounding box center [529, 24] width 86 height 12
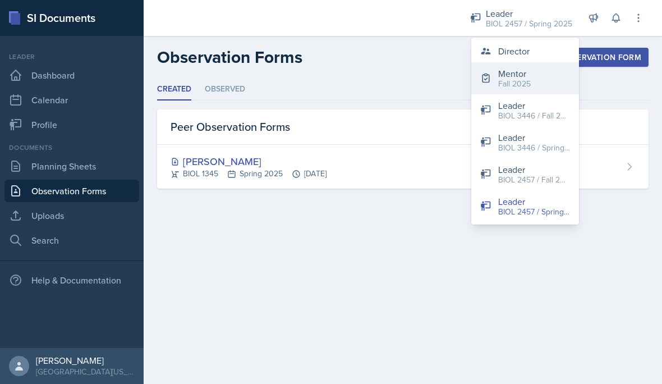
click at [536, 83] on button "Mentor Fall 2025" at bounding box center [526, 78] width 108 height 32
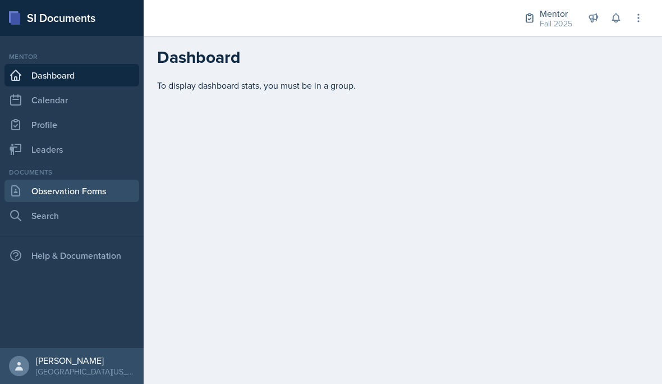
click at [85, 201] on link "Observation Forms" at bounding box center [71, 191] width 135 height 22
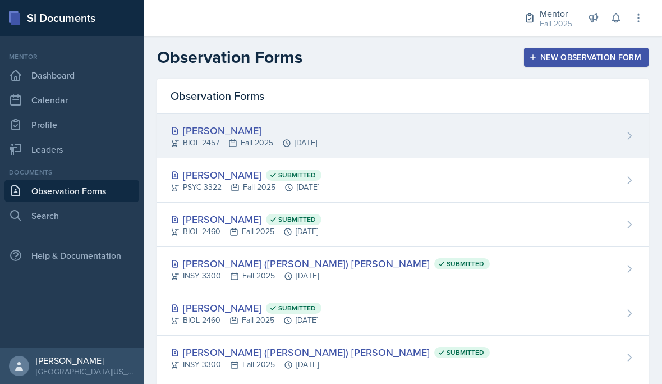
click at [494, 136] on div "Stephanie Abraham BIOL 2457 Fall 2025 Sep 9th, 2025" at bounding box center [403, 136] width 492 height 44
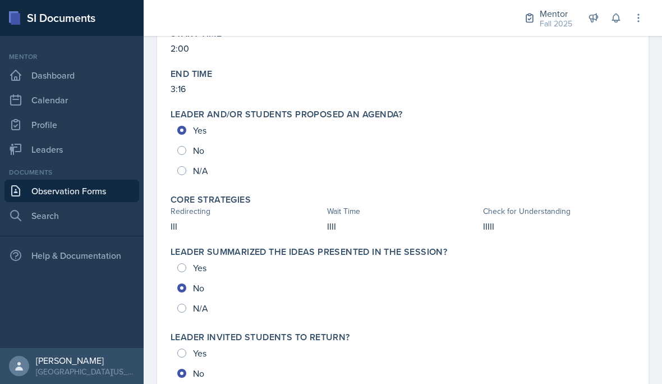
scroll to position [427, 0]
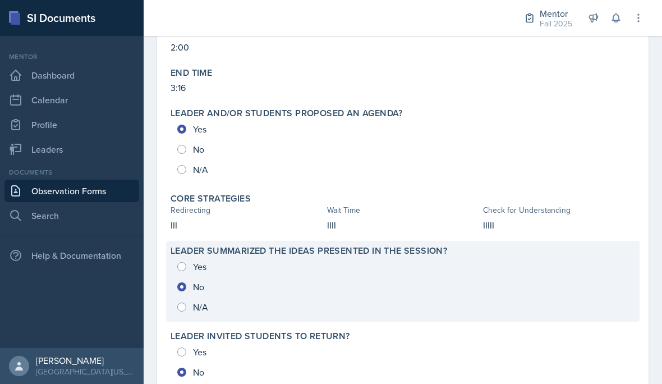
click at [183, 267] on div "Yes No N/A" at bounding box center [403, 287] width 465 height 61
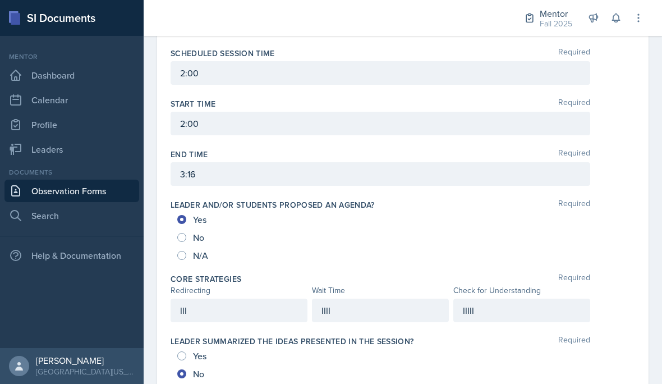
click at [179, 349] on div "Yes" at bounding box center [192, 356] width 31 height 18
click at [185, 353] on input "Yes" at bounding box center [181, 355] width 9 height 9
radio input "true"
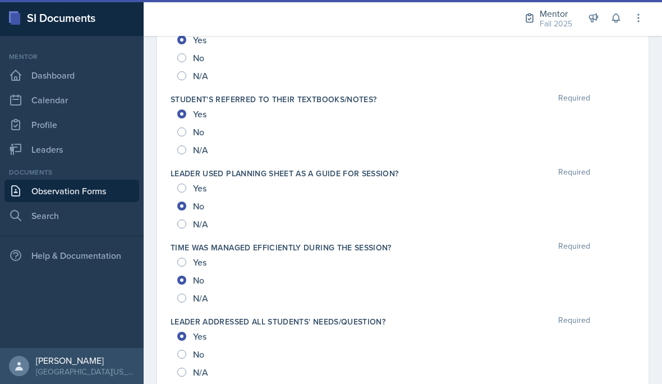
scroll to position [971, 0]
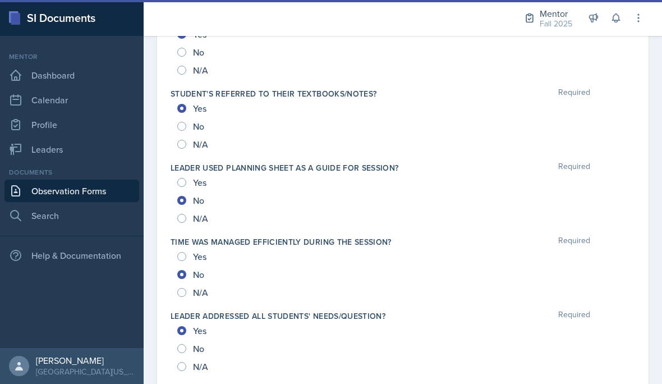
click at [184, 180] on input "Yes" at bounding box center [181, 182] width 9 height 9
radio input "true"
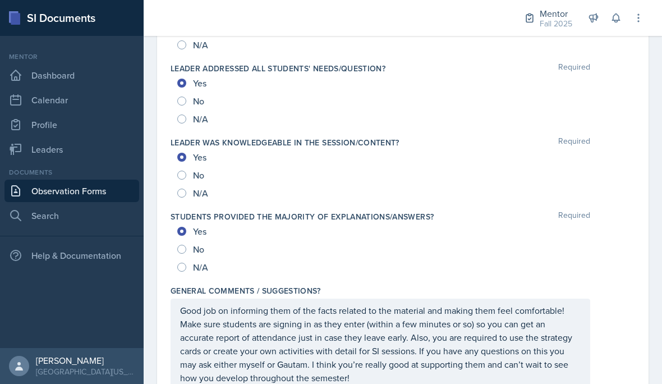
scroll to position [51, 0]
click at [524, 304] on p "Good job on informing them of the facts related to the material and making them…" at bounding box center [380, 344] width 401 height 81
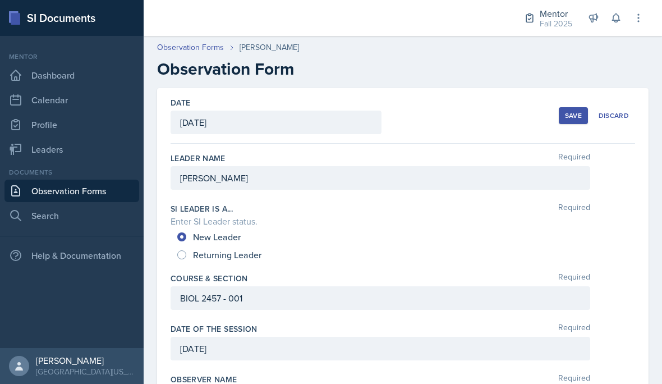
scroll to position [0, 0]
click at [572, 111] on div "Save" at bounding box center [573, 115] width 17 height 9
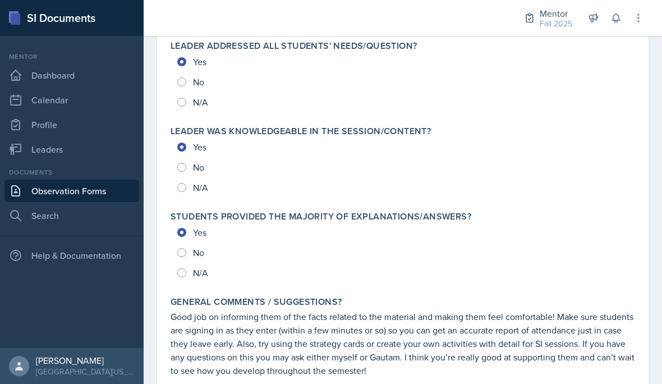
scroll to position [1250, 0]
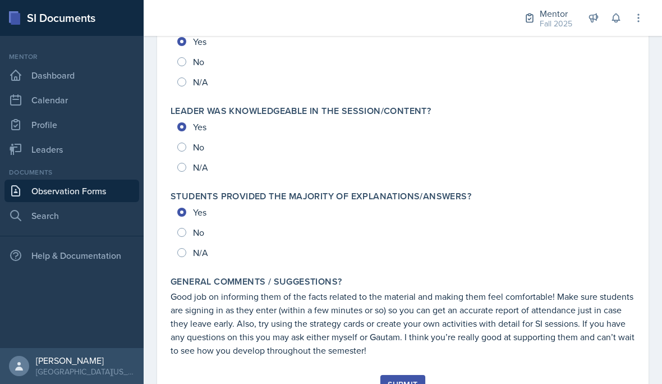
click at [390, 380] on div "Submit" at bounding box center [403, 384] width 30 height 9
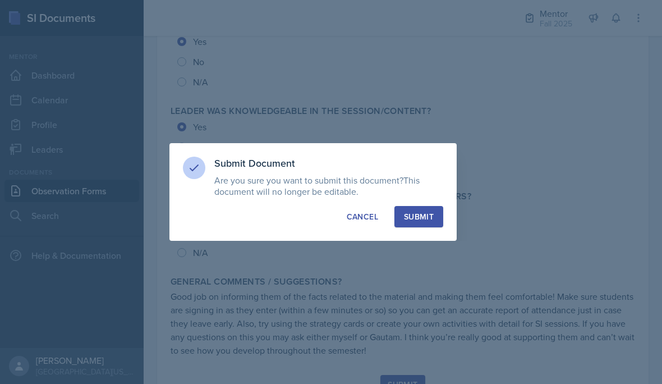
click at [414, 211] on div "Submit" at bounding box center [419, 216] width 30 height 11
radio input "true"
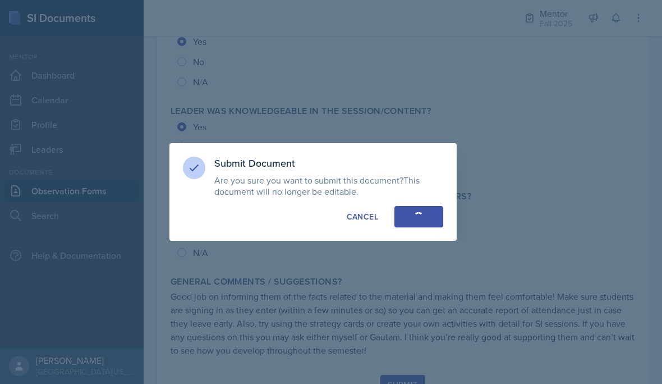
radio input "true"
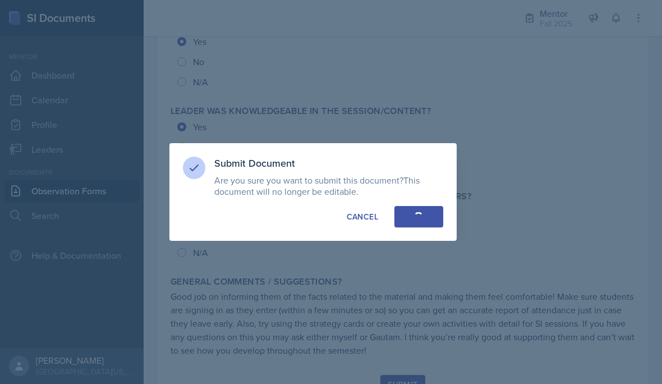
radio input "true"
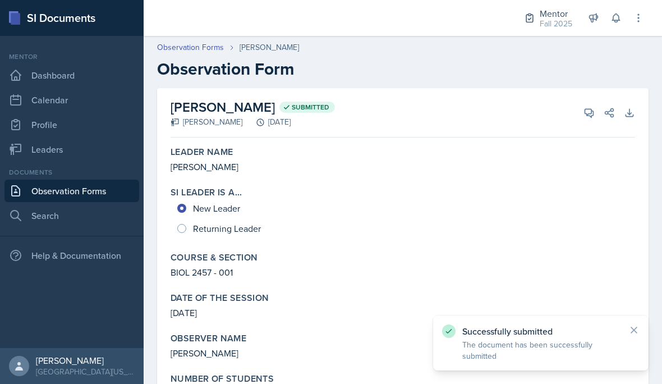
scroll to position [0, 0]
click at [105, 180] on link "Observation Forms" at bounding box center [71, 191] width 135 height 22
